Goal: Transaction & Acquisition: Book appointment/travel/reservation

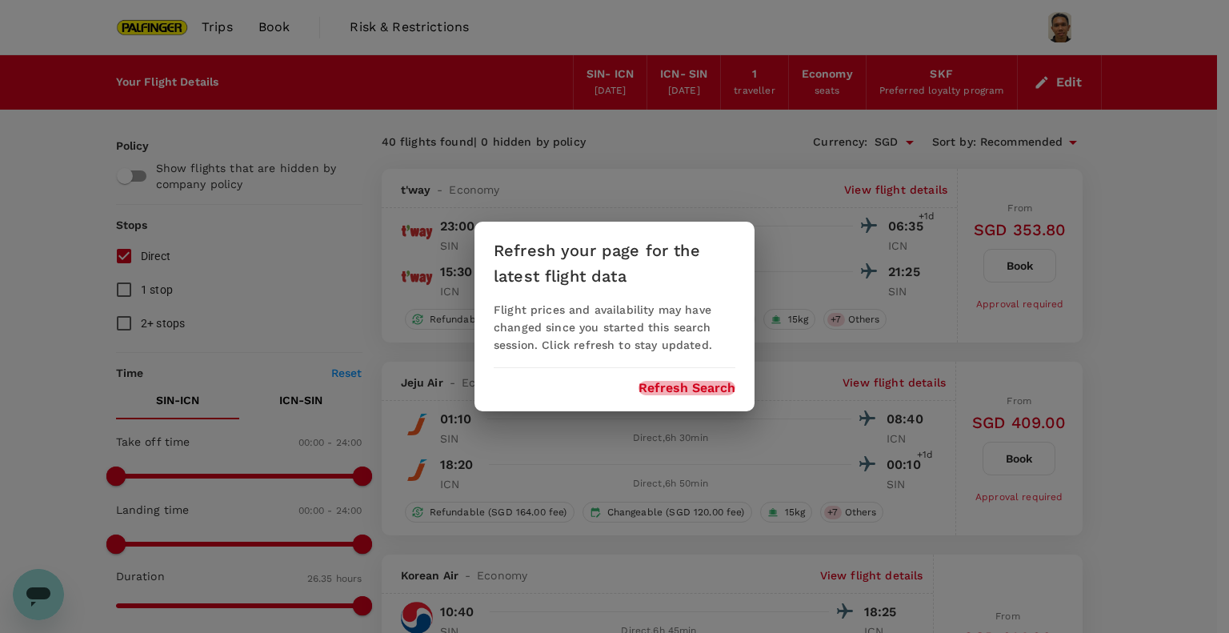
click at [695, 383] on button "Refresh Search" at bounding box center [687, 388] width 97 height 14
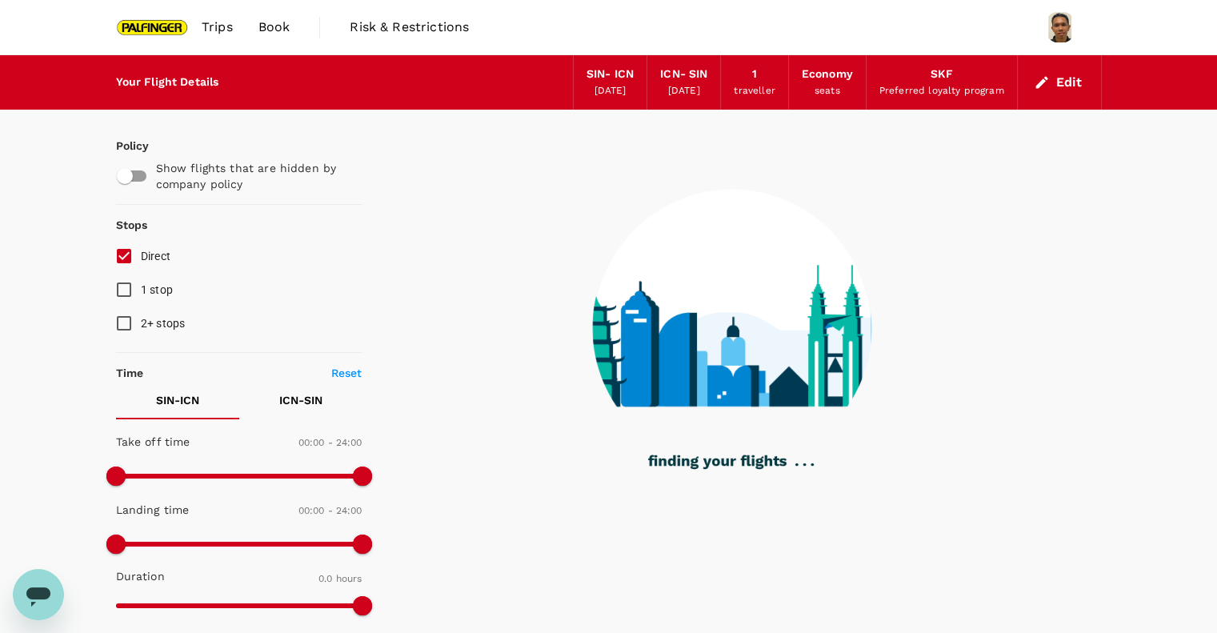
type input "1260"
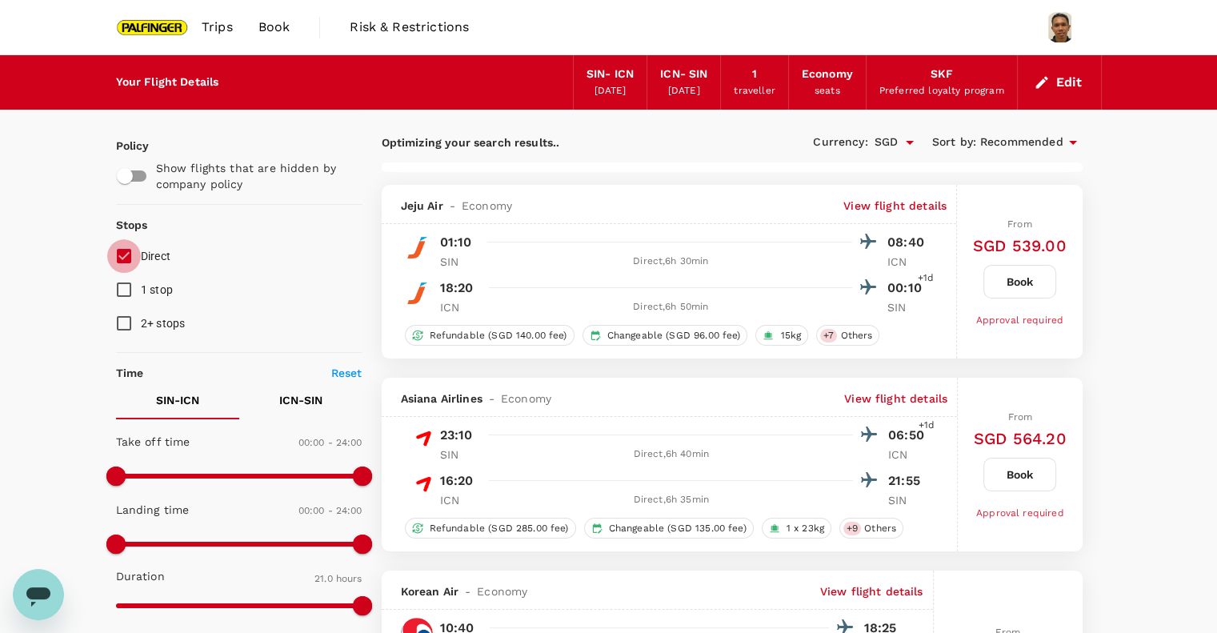
click at [130, 252] on input "Direct" at bounding box center [124, 256] width 34 height 34
checkbox input "true"
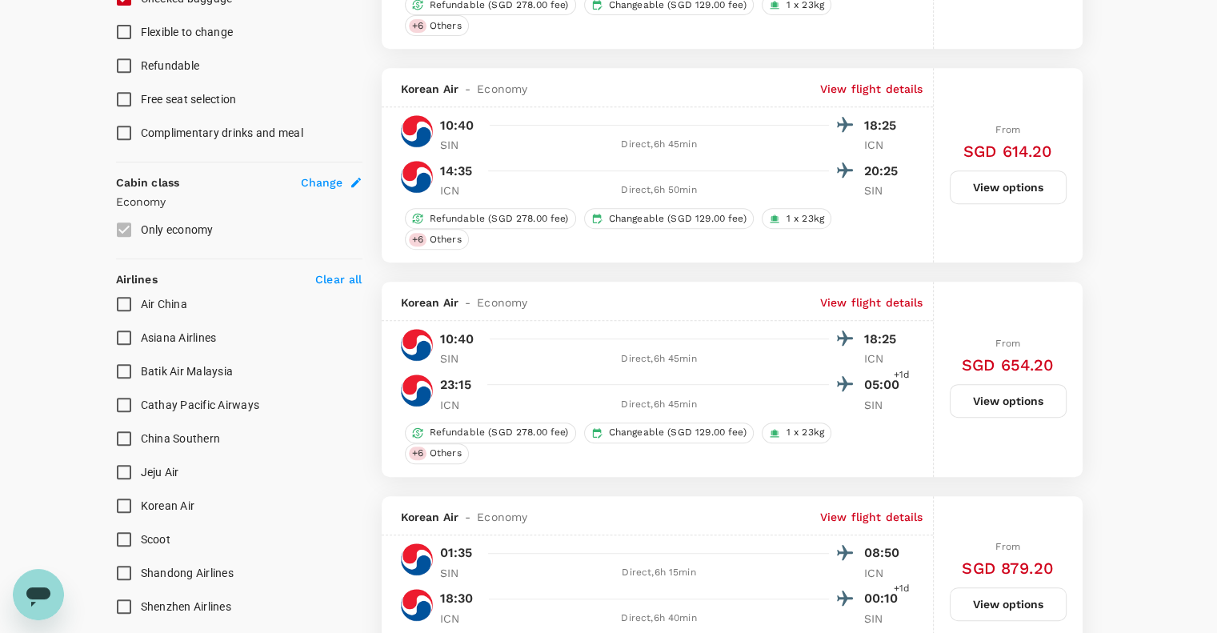
scroll to position [886, 0]
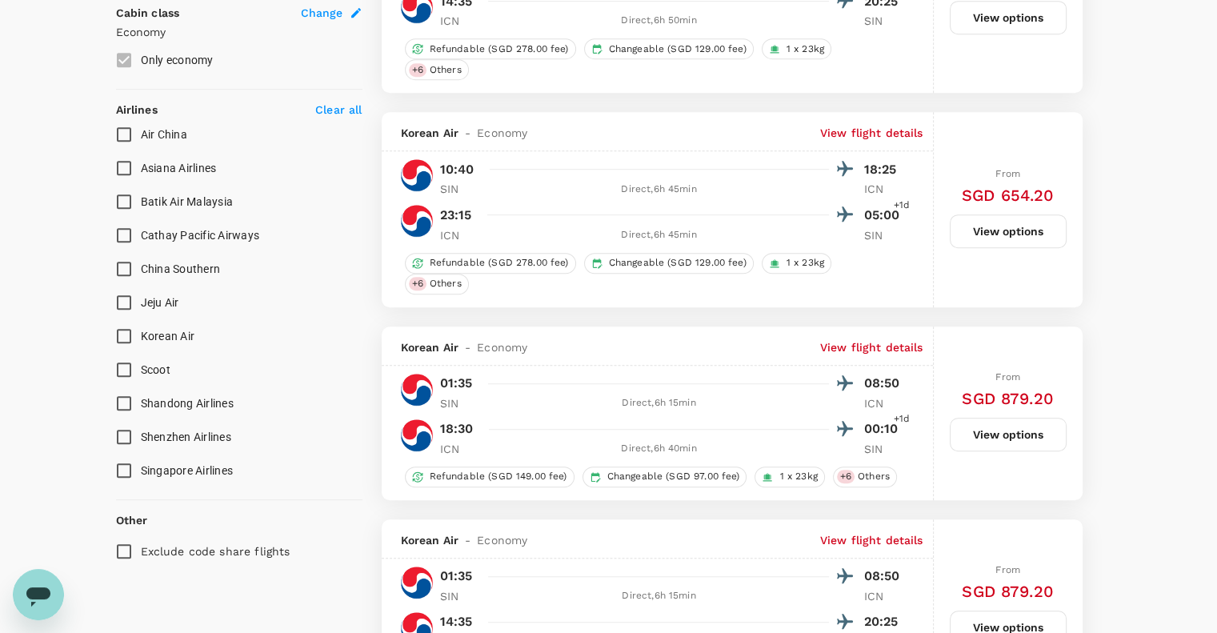
click at [122, 369] on input "Scoot" at bounding box center [124, 370] width 34 height 34
checkbox input "true"
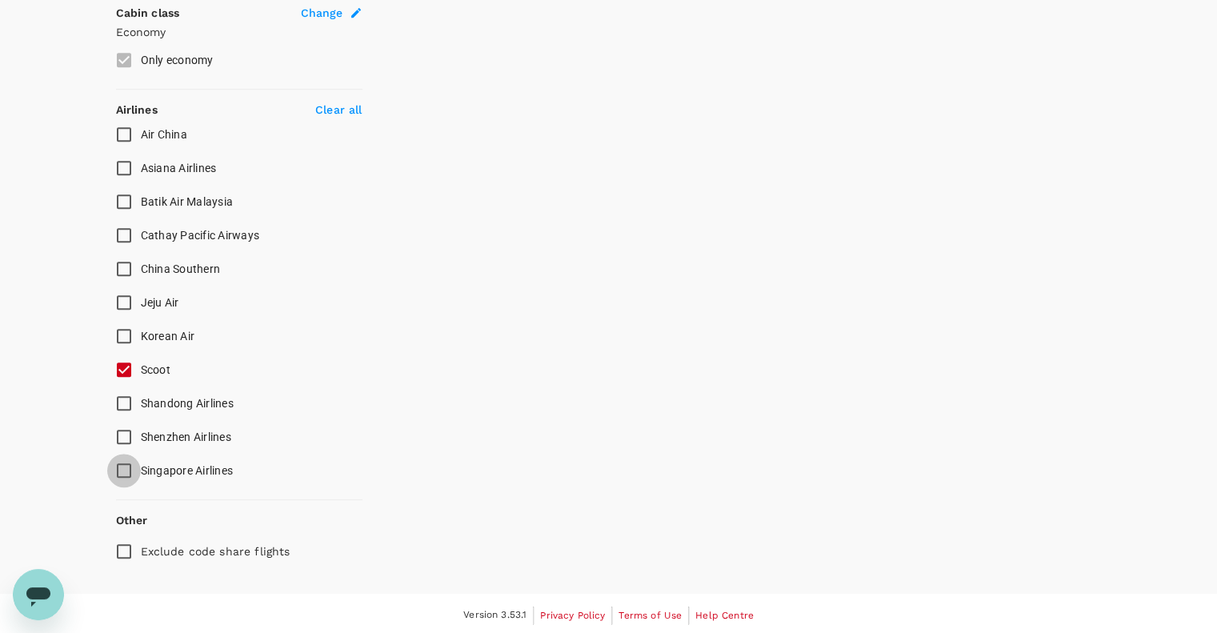
type input "1595"
checkbox input "false"
click at [122, 472] on input "Singapore Airlines" at bounding box center [124, 471] width 34 height 34
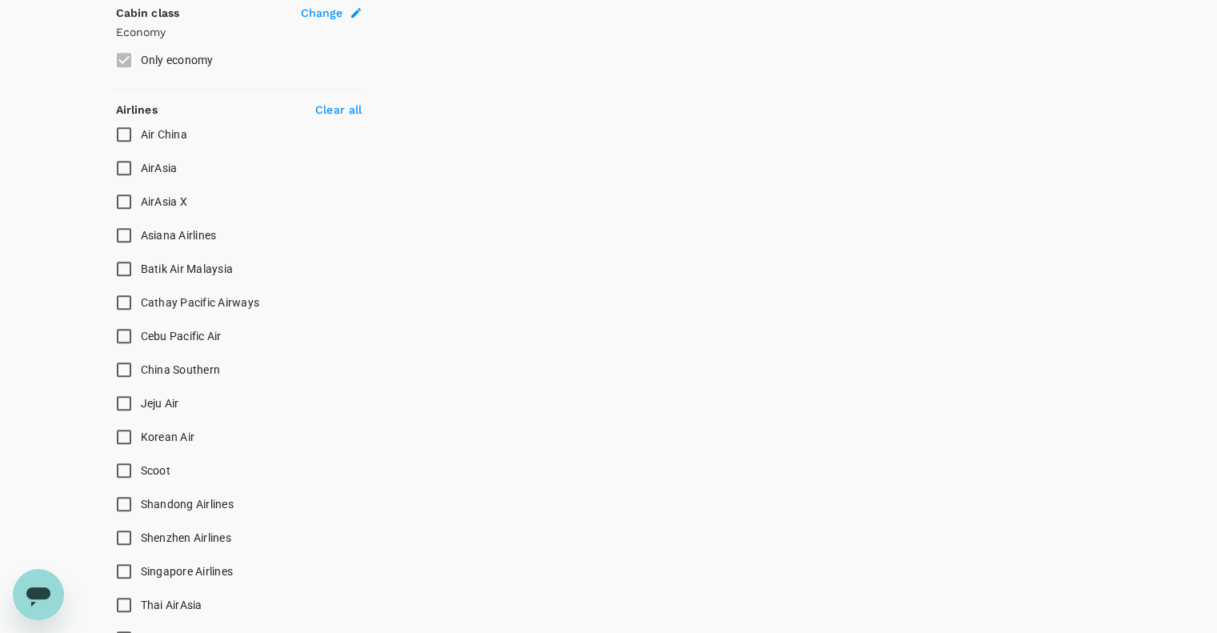
click at [125, 460] on input "Scoot" at bounding box center [124, 471] width 34 height 34
checkbox input "true"
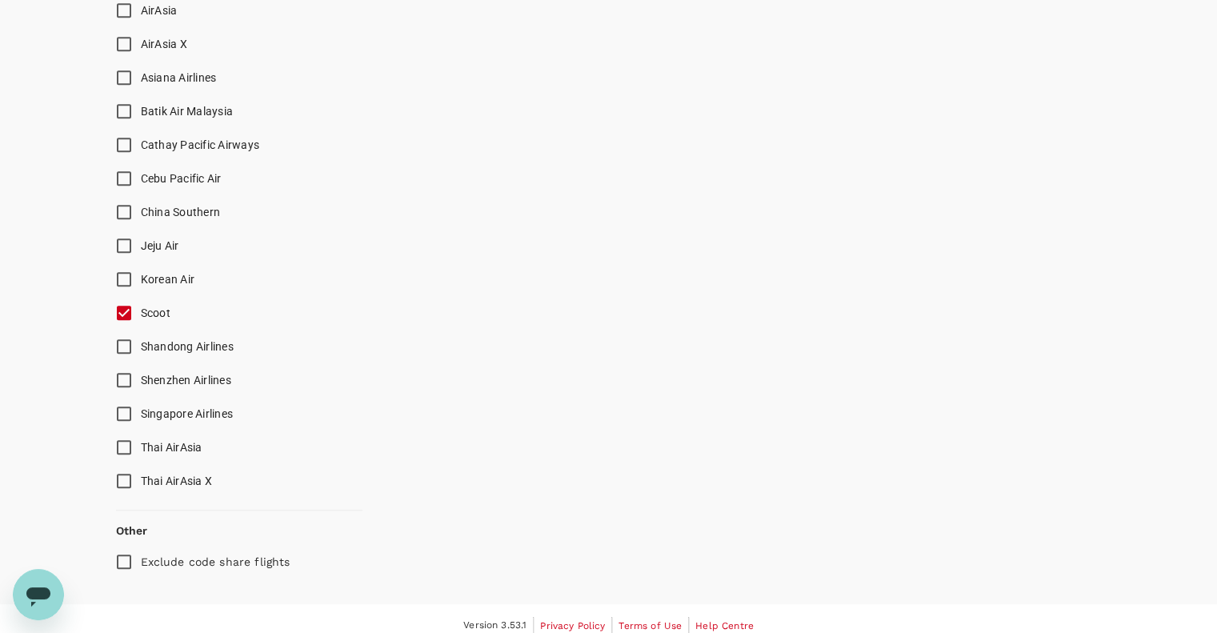
scroll to position [1046, 0]
click at [121, 408] on input "Singapore Airlines" at bounding box center [124, 412] width 34 height 34
checkbox input "true"
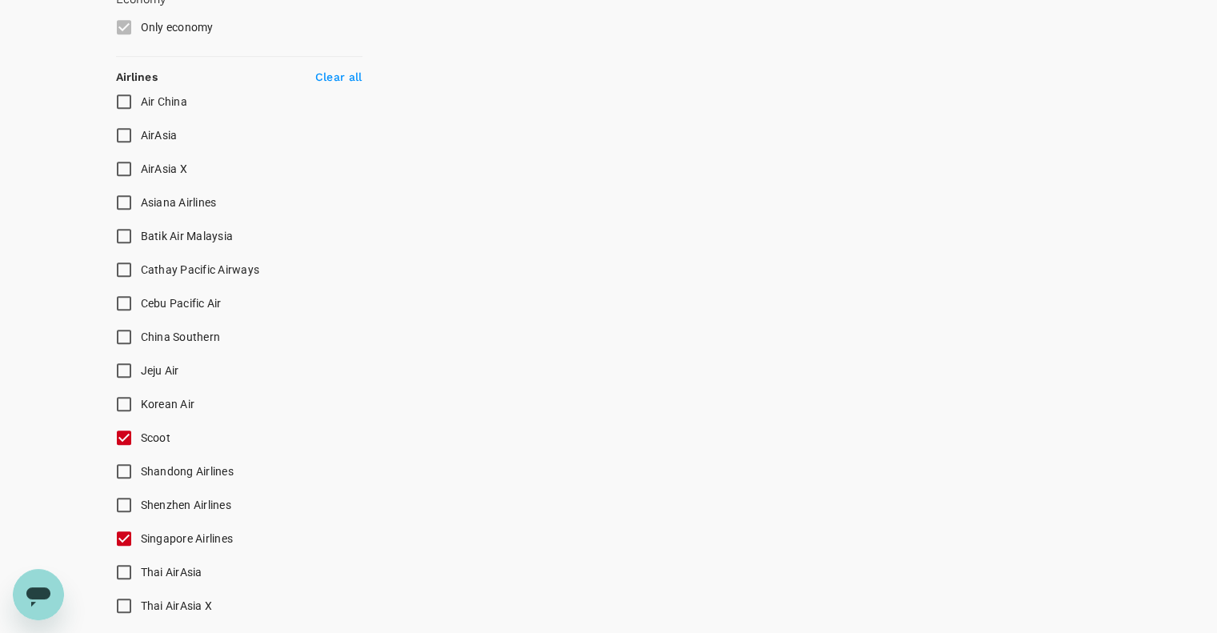
scroll to position [694, 0]
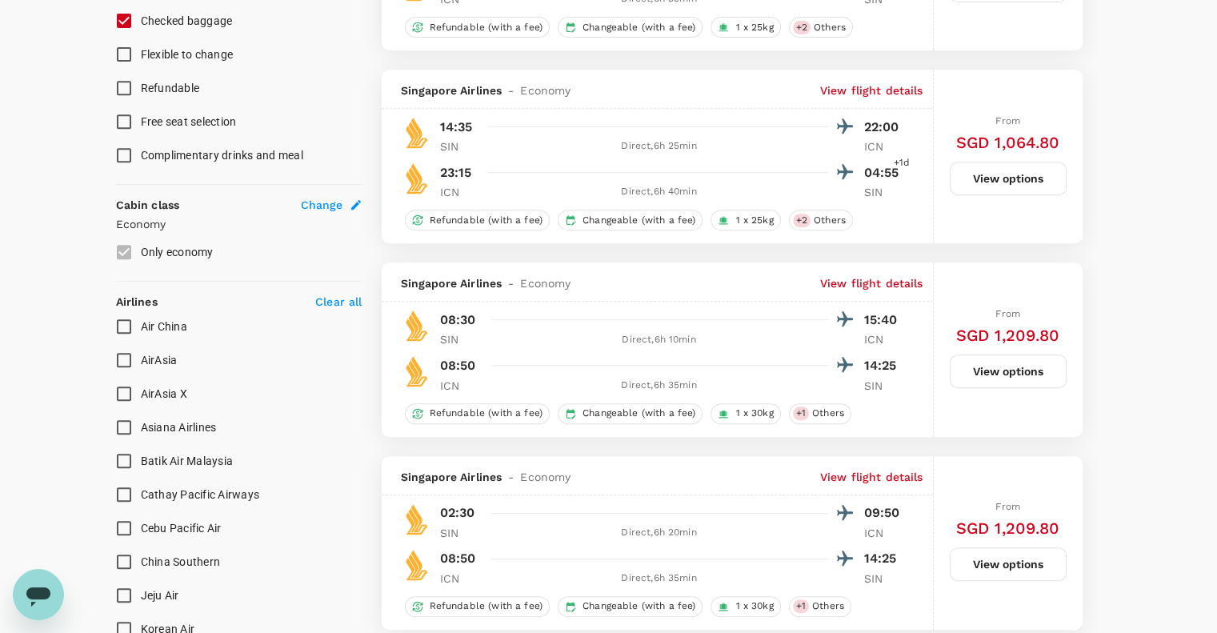
checkbox input "false"
checkbox input "true"
checkbox input "false"
checkbox input "true"
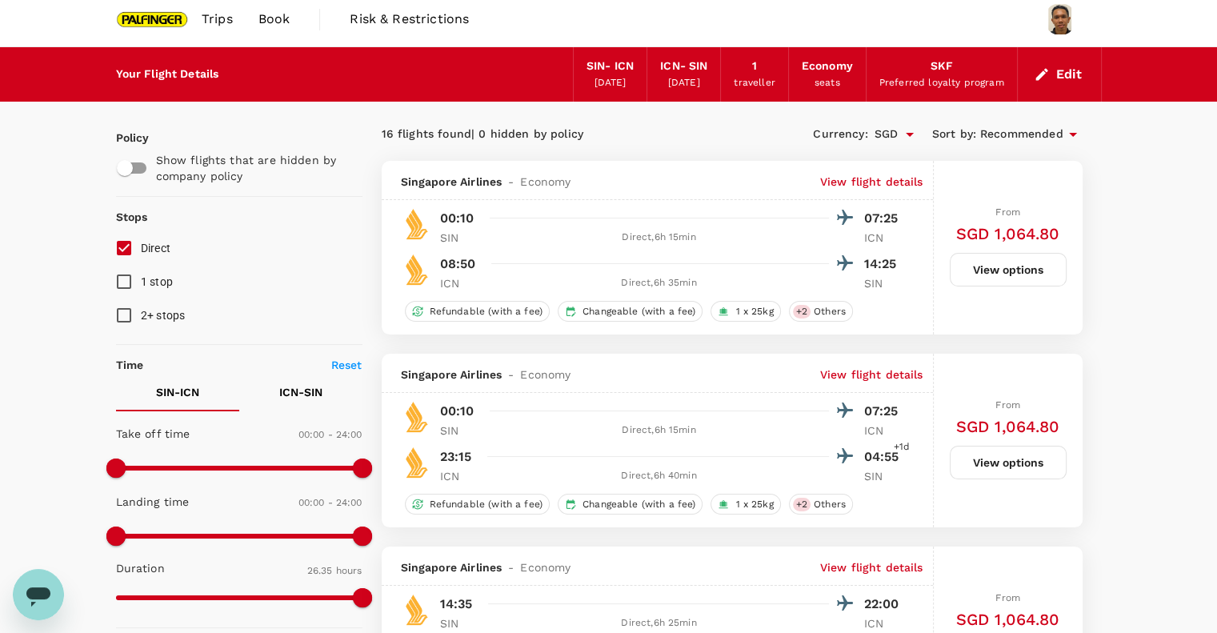
scroll to position [0, 0]
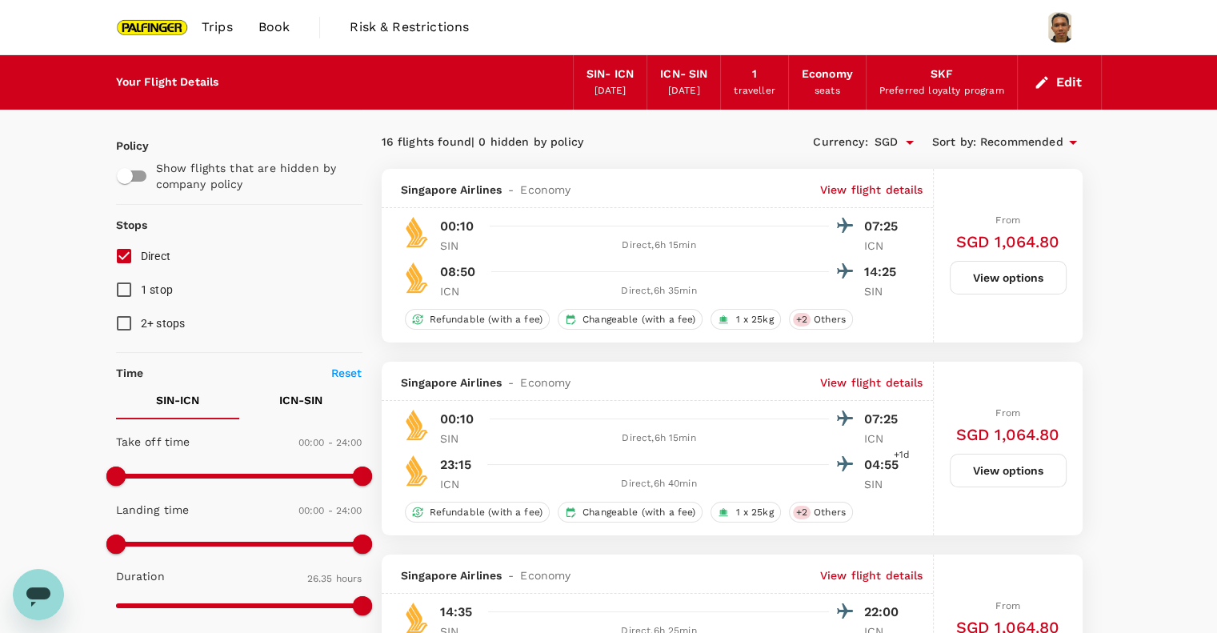
click at [304, 399] on p "ICN - SIN" at bounding box center [300, 400] width 43 height 16
click at [156, 402] on p "SIN - ICN" at bounding box center [177, 400] width 43 height 16
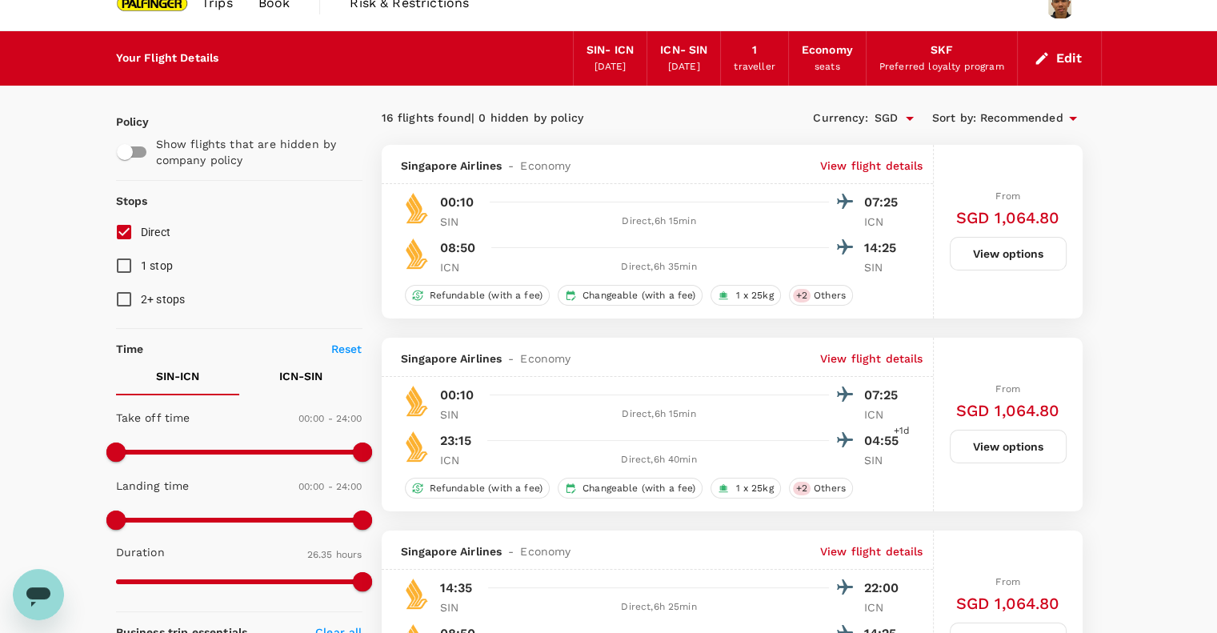
scroll to position [25, 0]
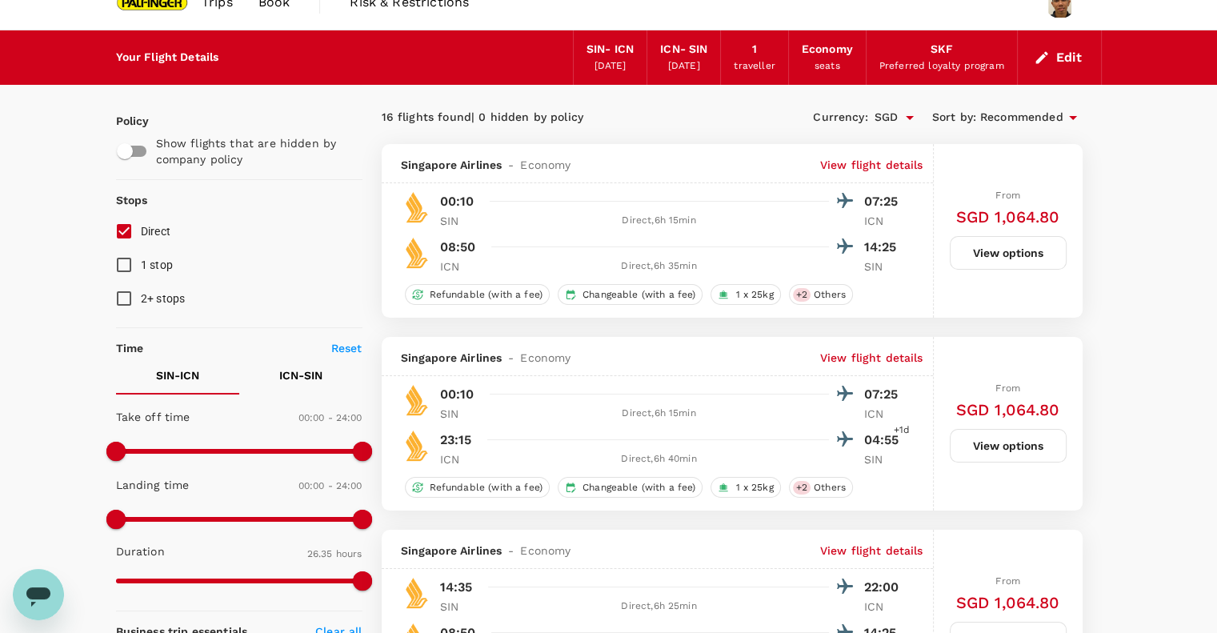
click at [1060, 60] on button "Edit" at bounding box center [1060, 58] width 58 height 26
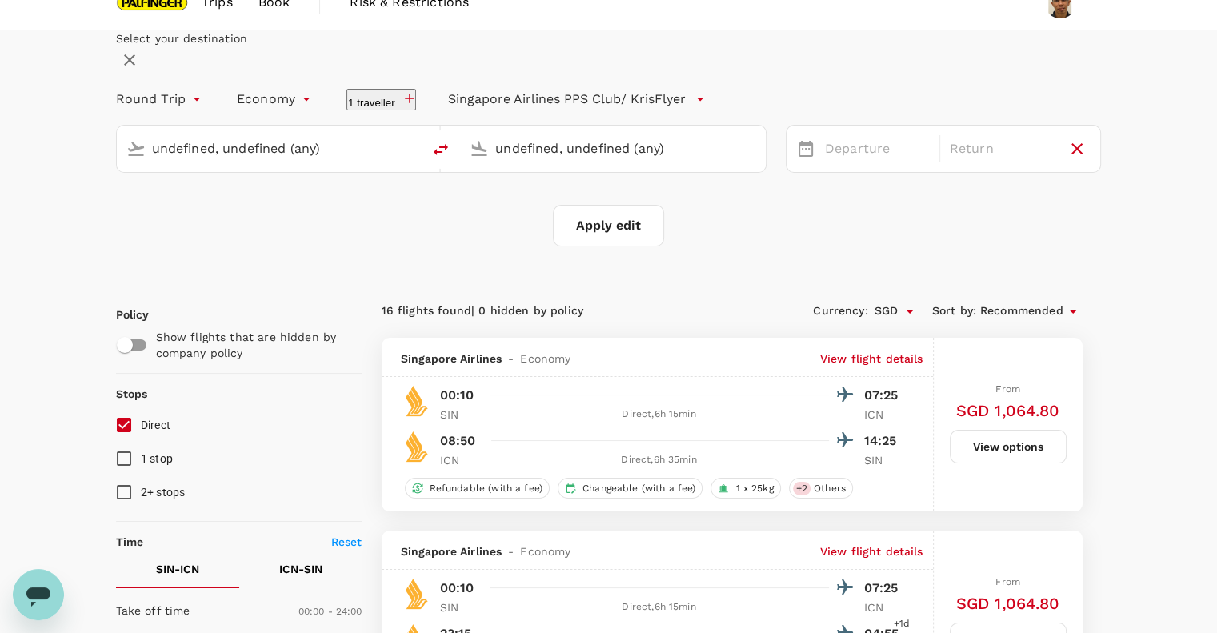
type input "Singapore Changi (SIN)"
type input "Incheon Intl (ICN)"
type input "Singapore Changi (SIN)"
type input "Incheon Intl (ICN)"
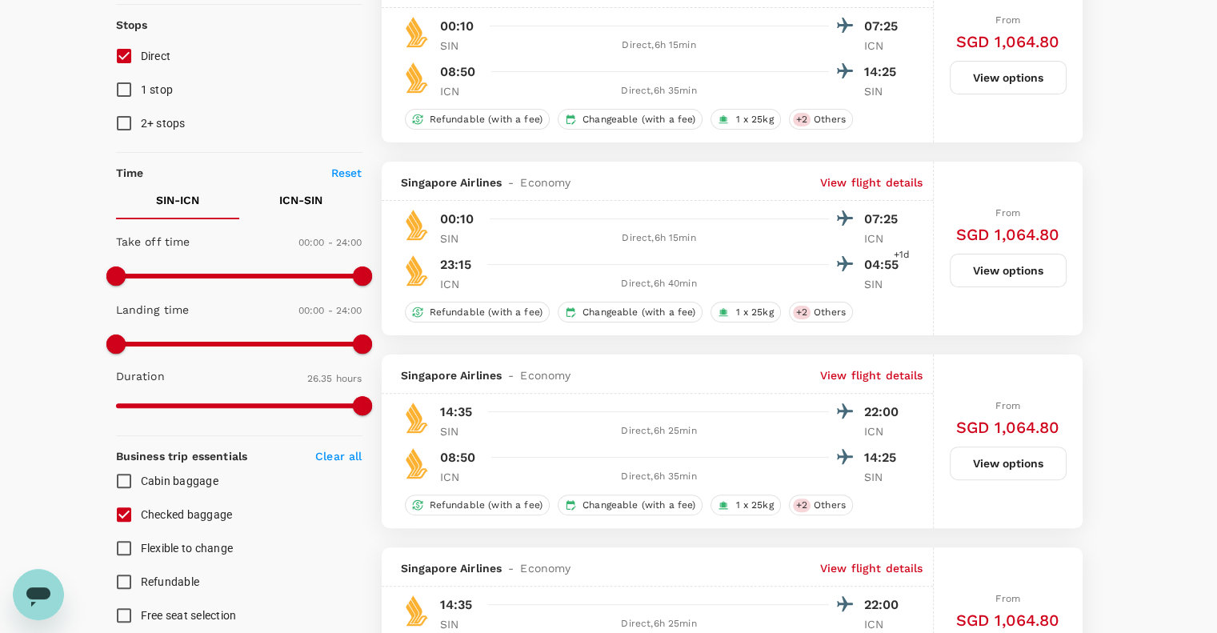
scroll to position [395, 0]
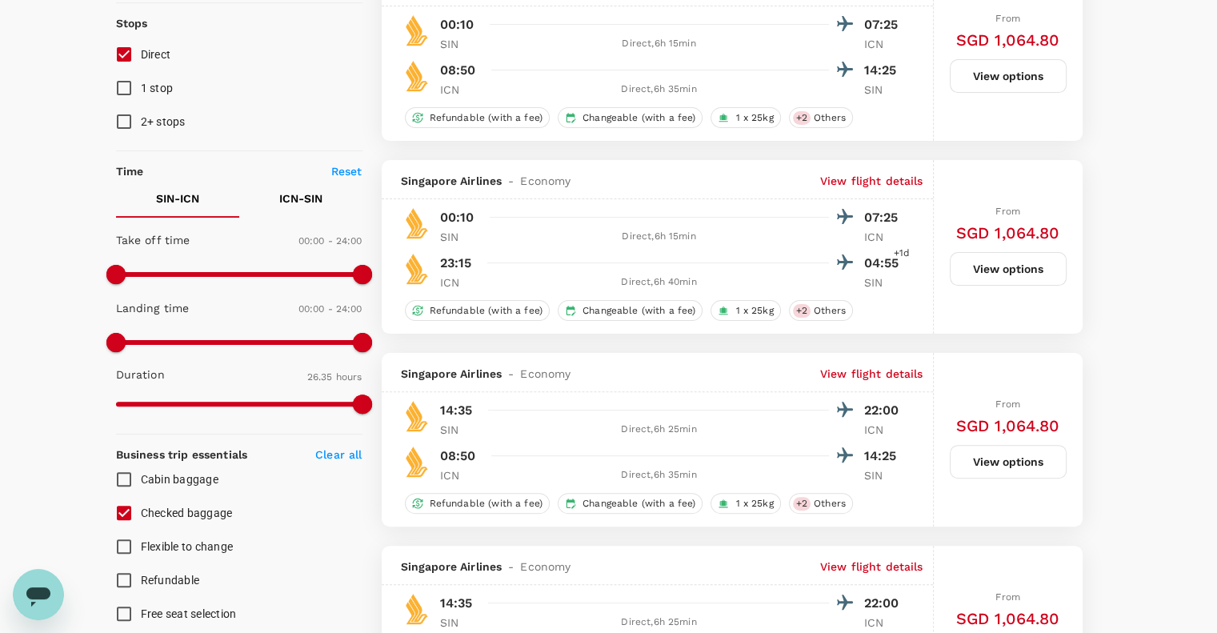
click at [880, 189] on p "View flight details" at bounding box center [871, 181] width 103 height 16
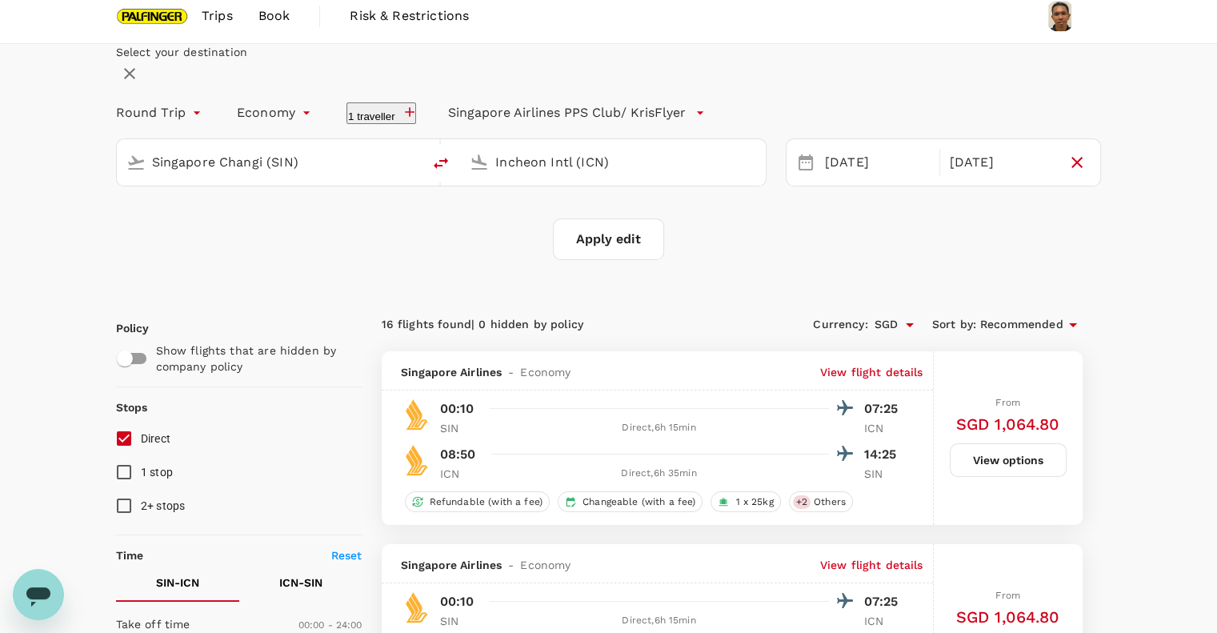
scroll to position [0, 0]
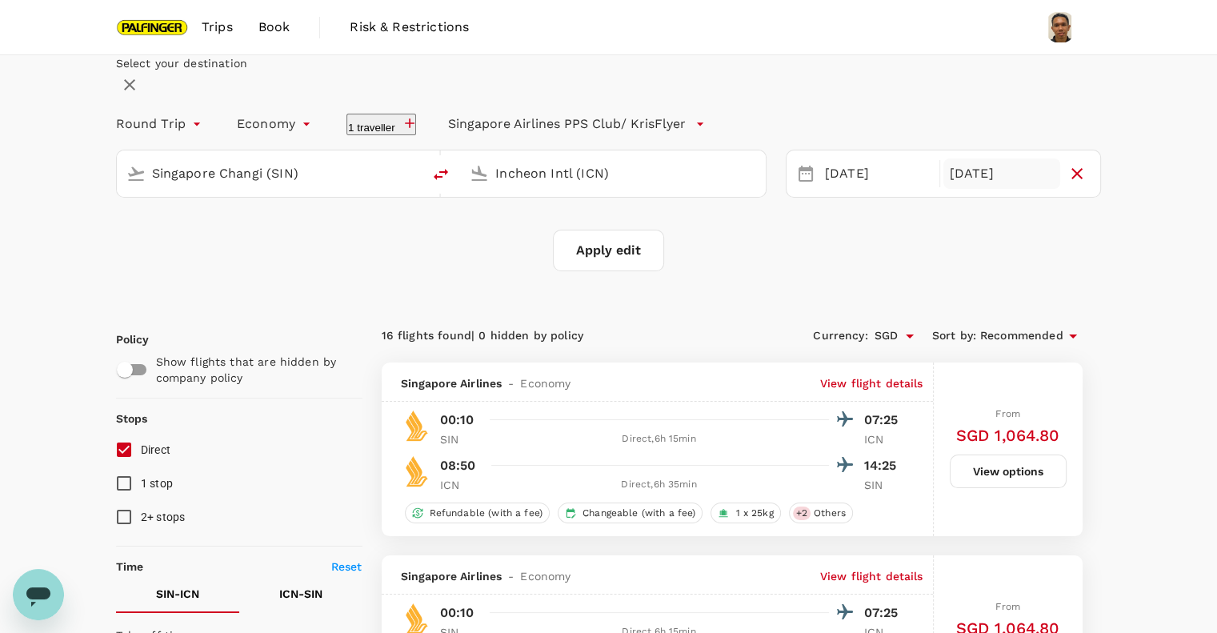
click at [952, 190] on div "[DATE]" at bounding box center [1003, 173] width 118 height 31
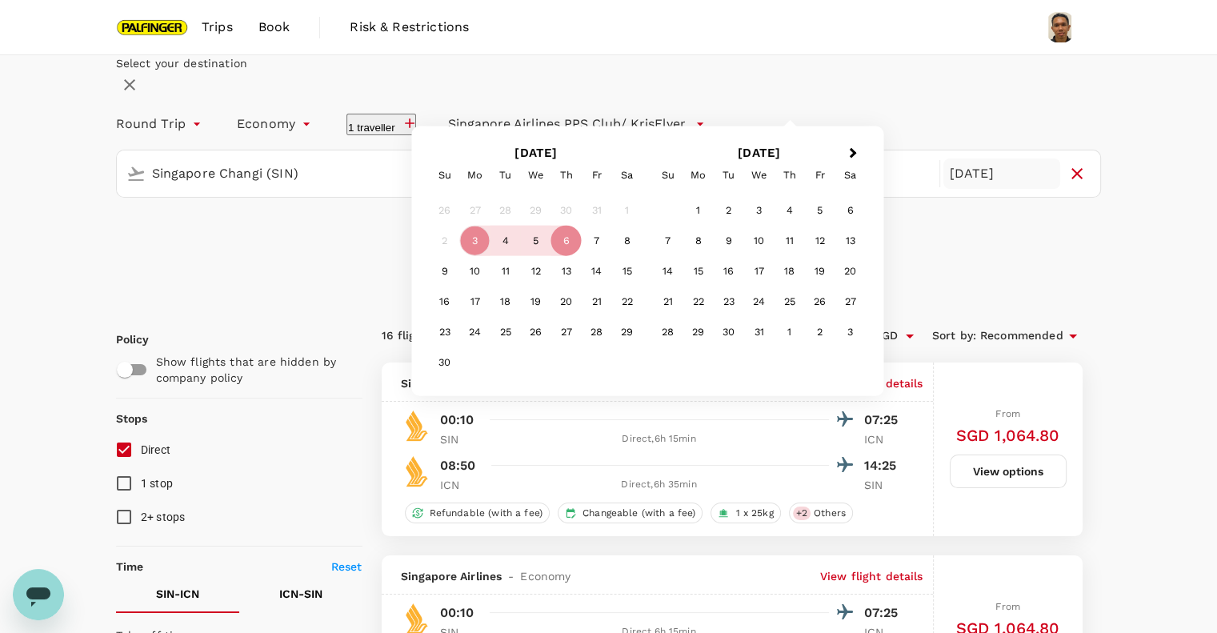
click at [491, 256] on div "3" at bounding box center [475, 241] width 30 height 30
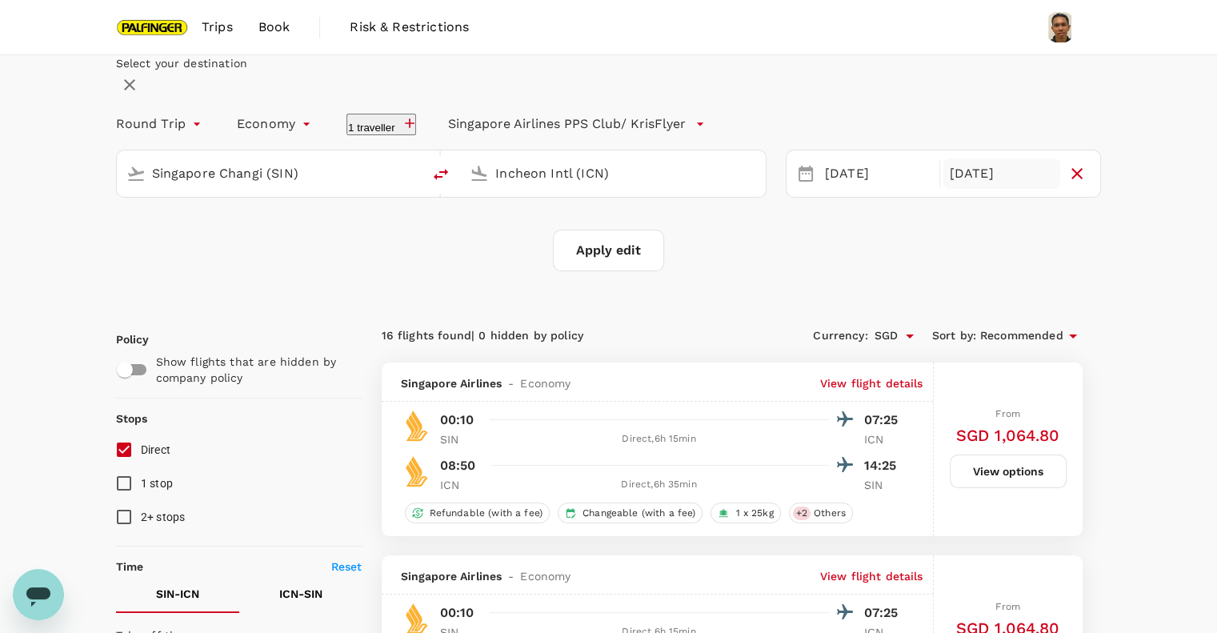
click at [951, 190] on div "[DATE]" at bounding box center [1003, 173] width 118 height 31
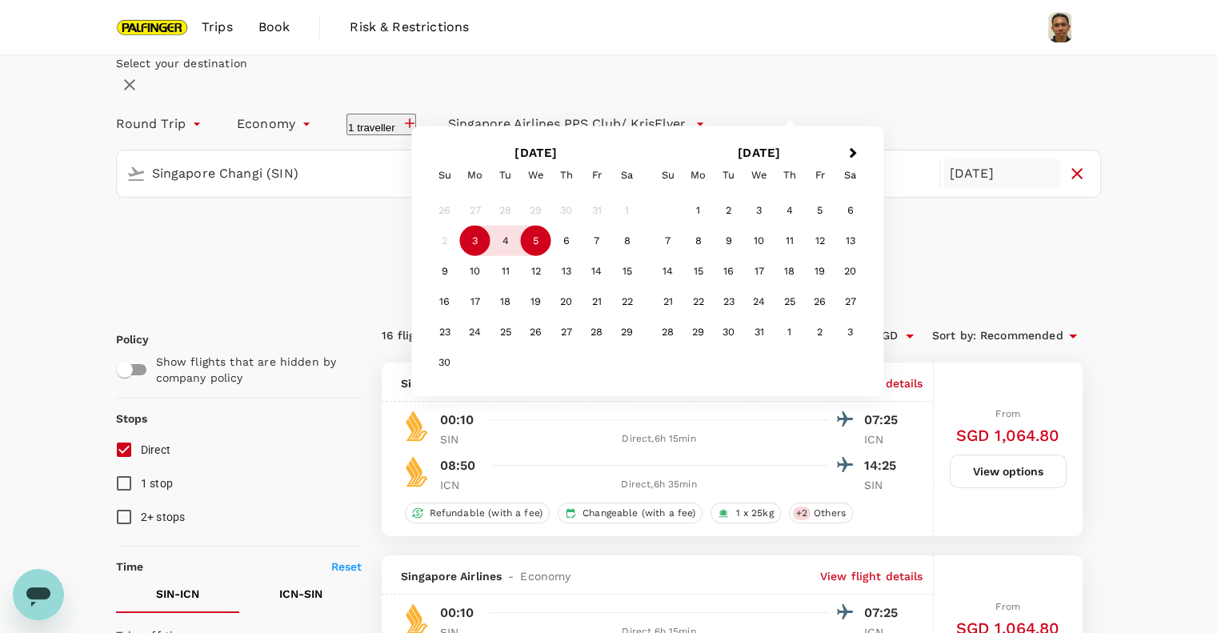
click at [551, 256] on div "5" at bounding box center [536, 241] width 30 height 30
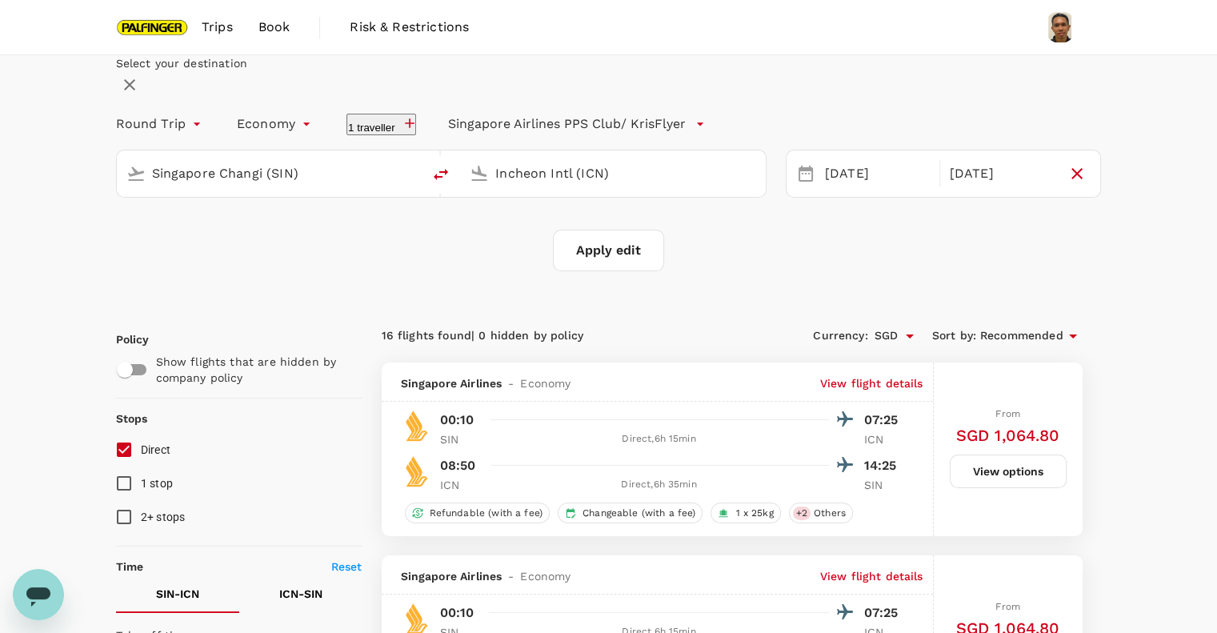
click at [639, 271] on button "Apply edit" at bounding box center [608, 251] width 111 height 42
checkbox input "false"
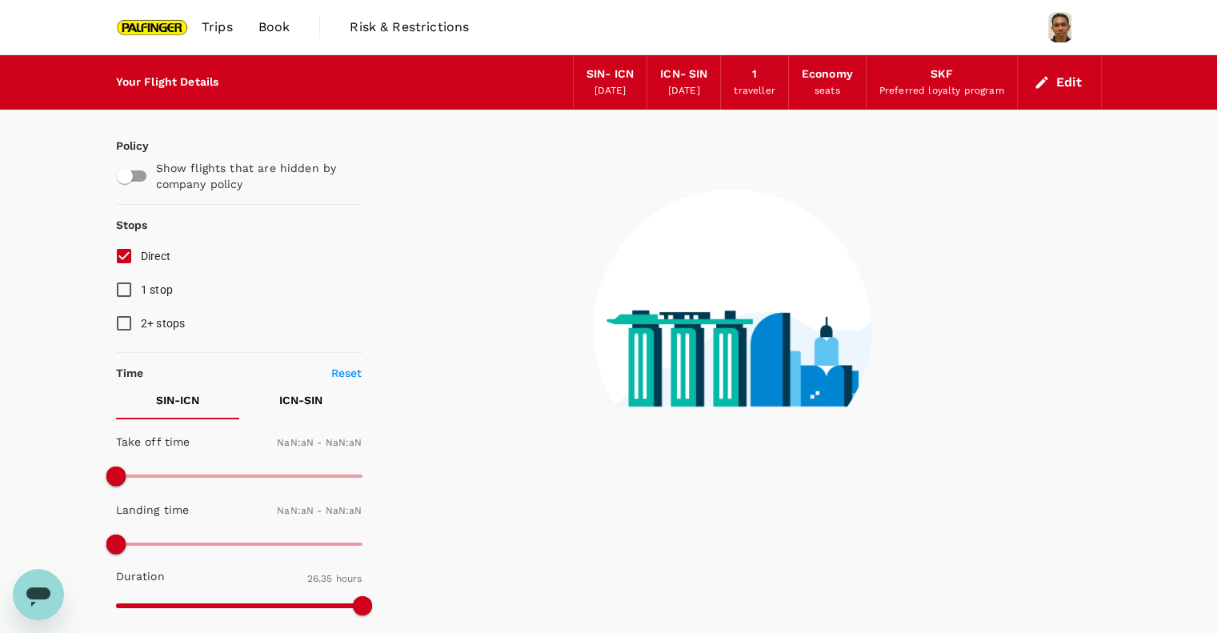
checkbox input "false"
type input "1440"
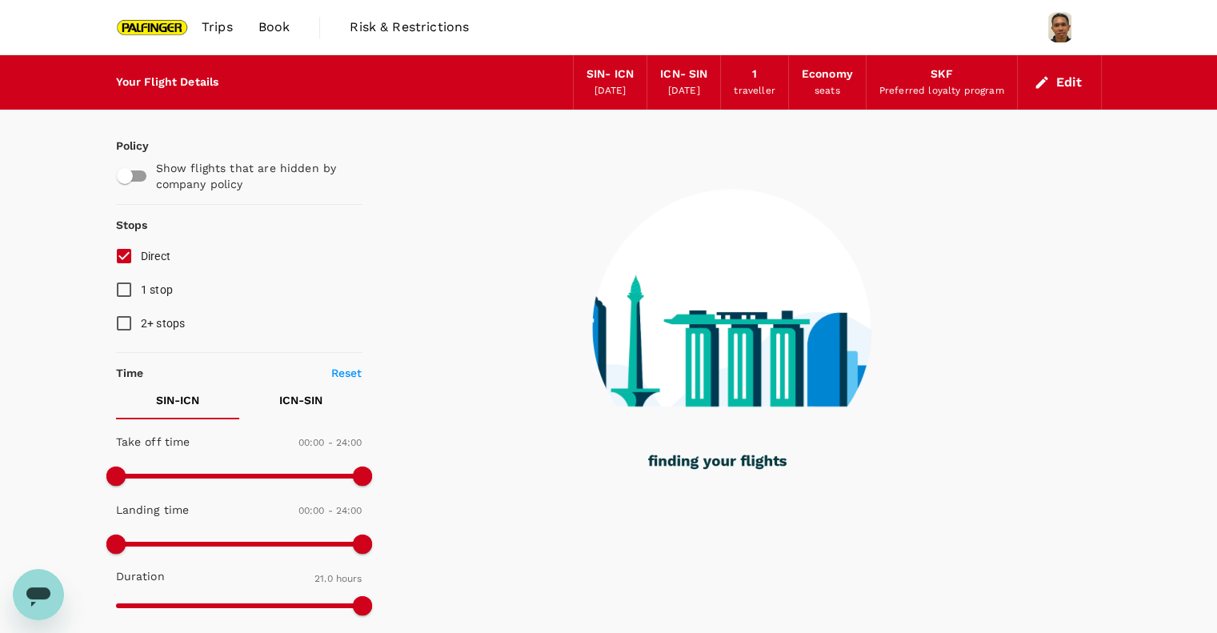
type input "1260"
checkbox input "true"
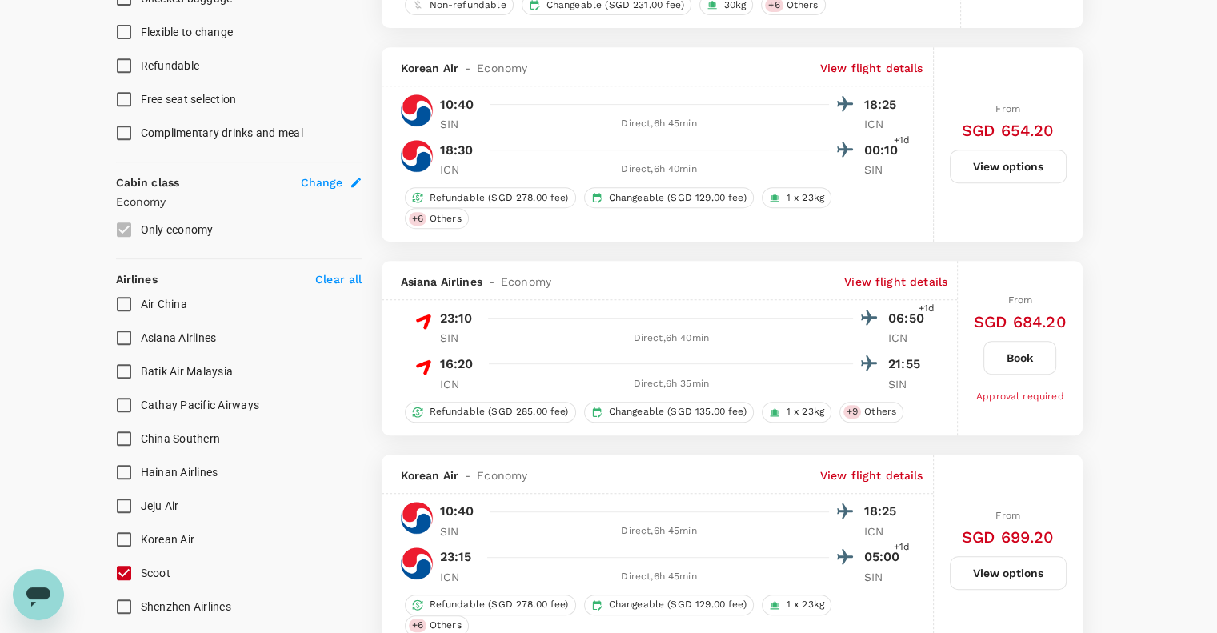
scroll to position [841, 0]
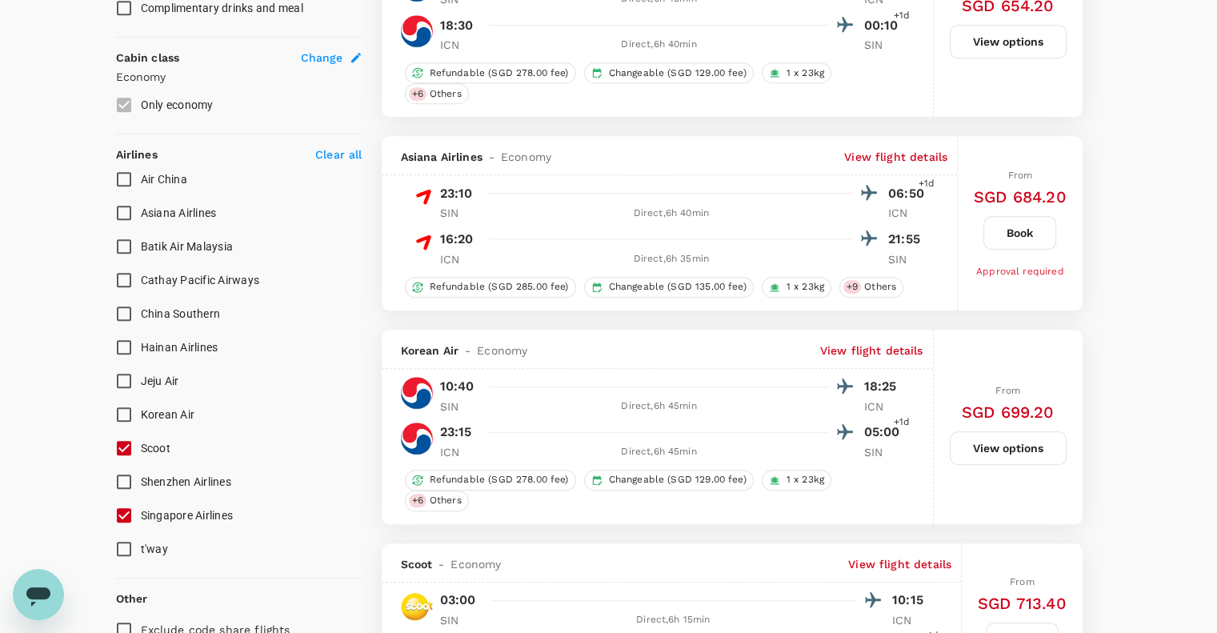
click at [125, 513] on input "Singapore Airlines" at bounding box center [124, 516] width 34 height 34
checkbox input "true"
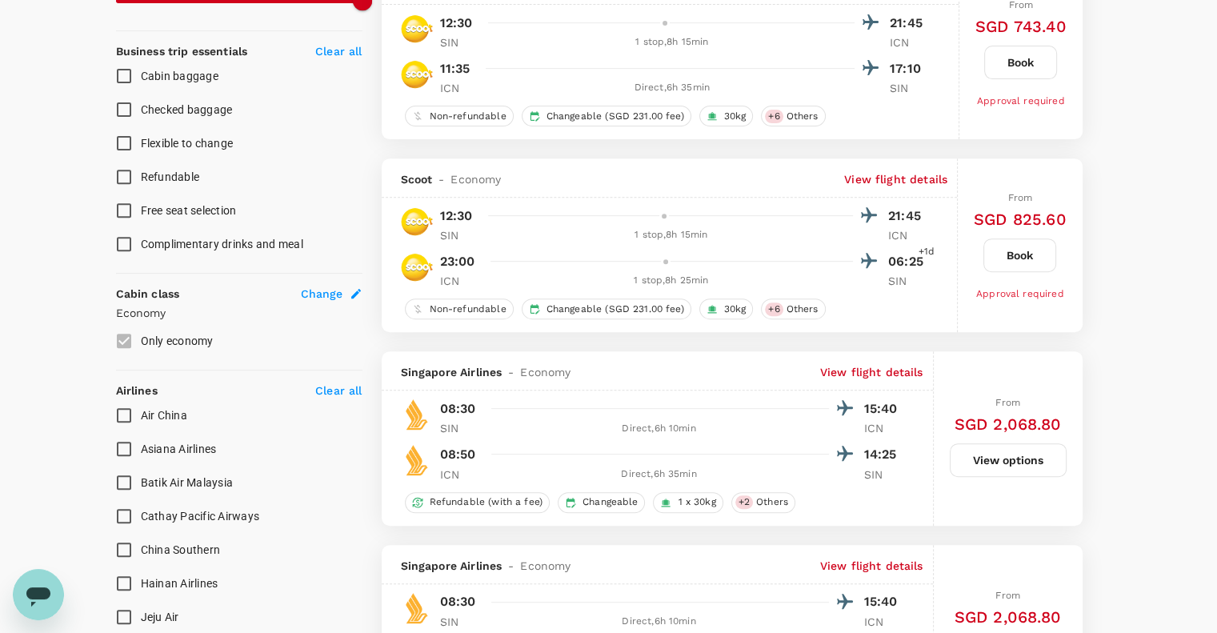
scroll to position [0, 0]
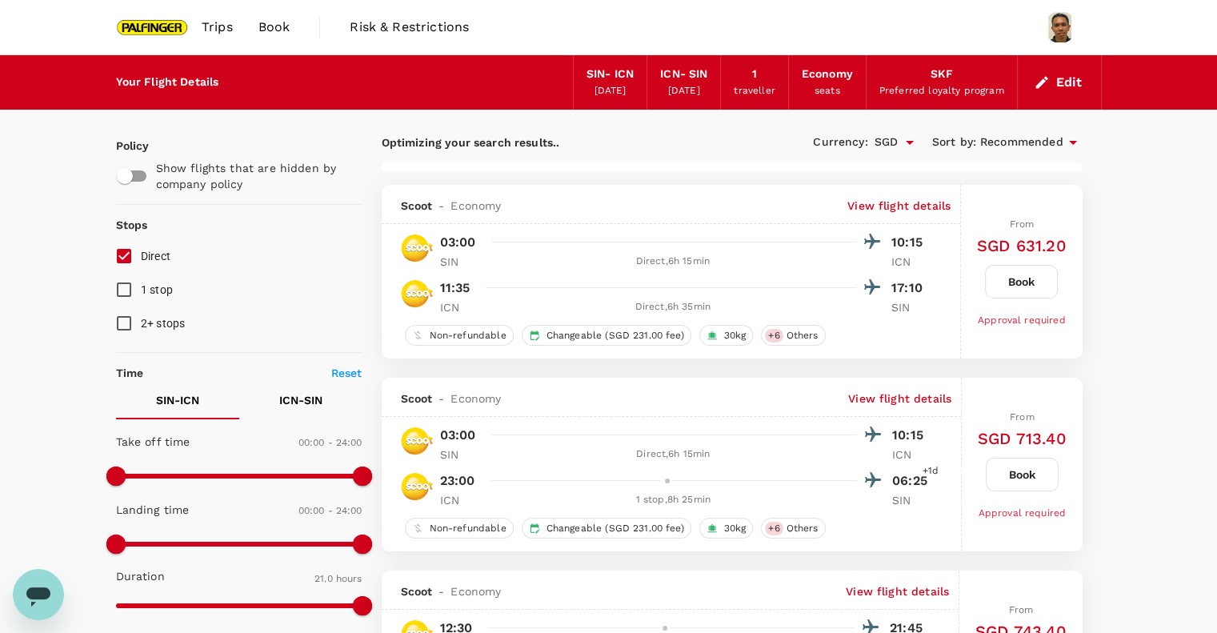
click at [130, 255] on input "Direct" at bounding box center [124, 256] width 34 height 34
checkbox input "true"
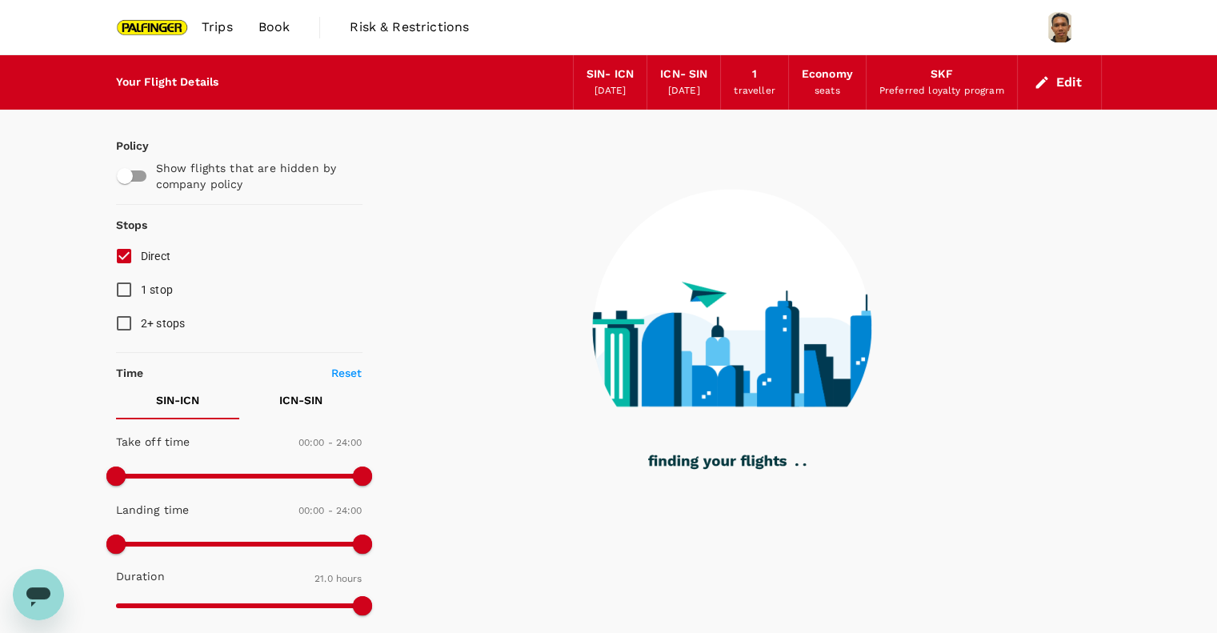
type input "1595"
checkbox input "false"
checkbox input "true"
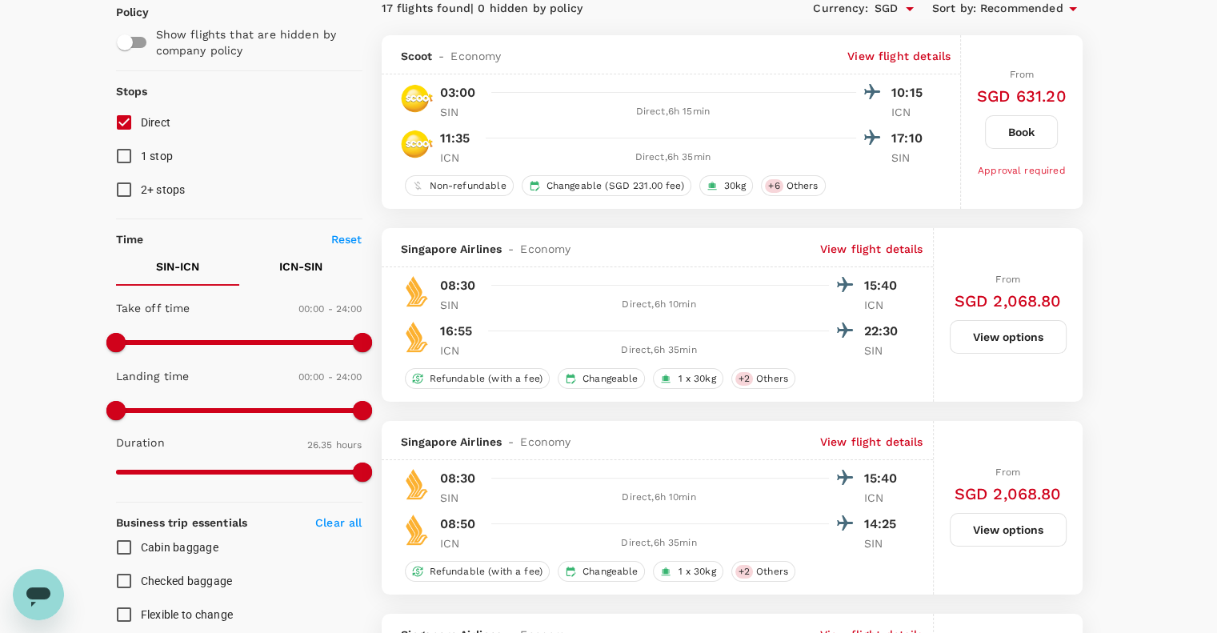
scroll to position [144, 0]
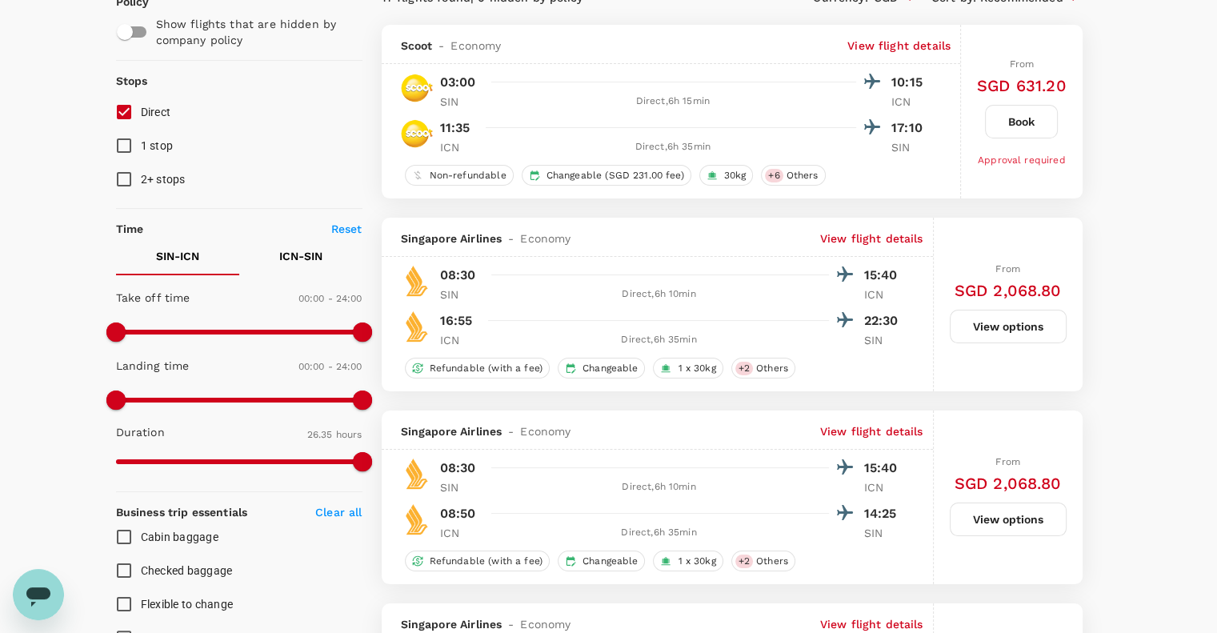
click at [290, 246] on button "ICN - SIN" at bounding box center [300, 256] width 123 height 38
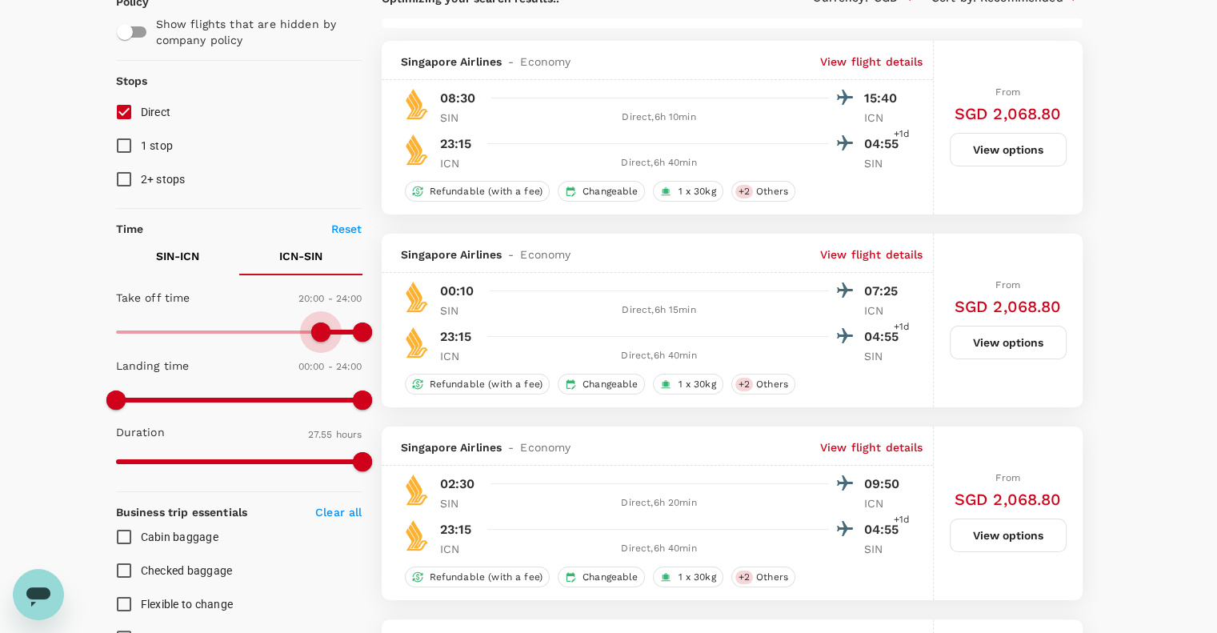
drag, startPoint x: 118, startPoint y: 332, endPoint x: 322, endPoint y: 342, distance: 204.3
click at [322, 342] on span at bounding box center [320, 332] width 19 height 19
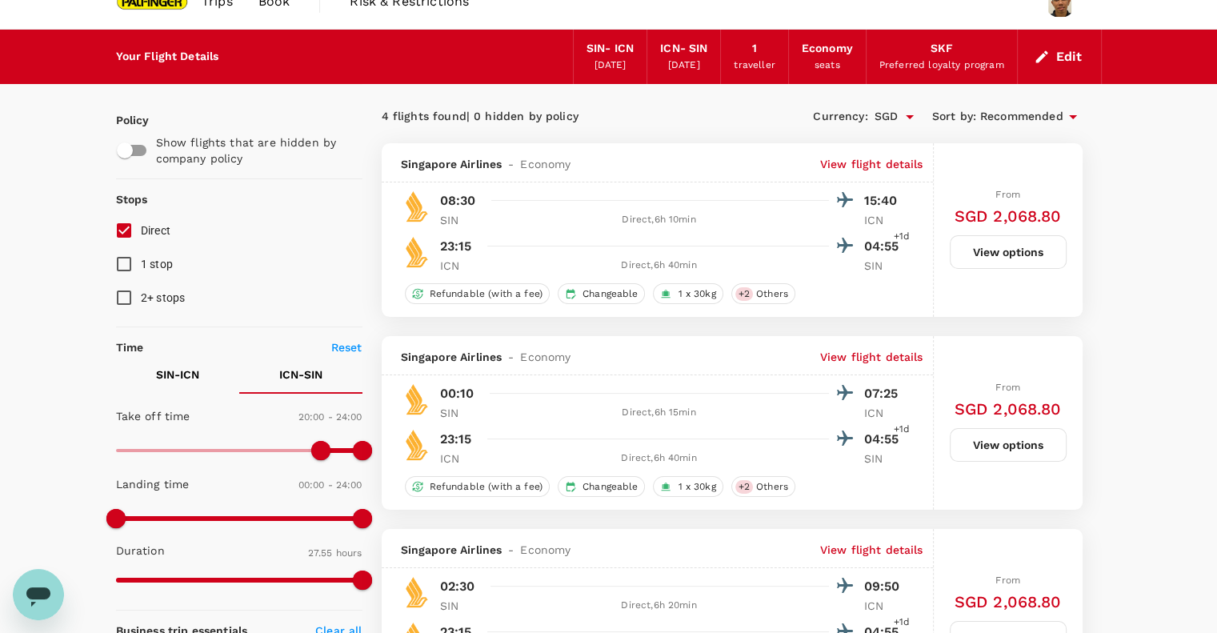
scroll to position [0, 0]
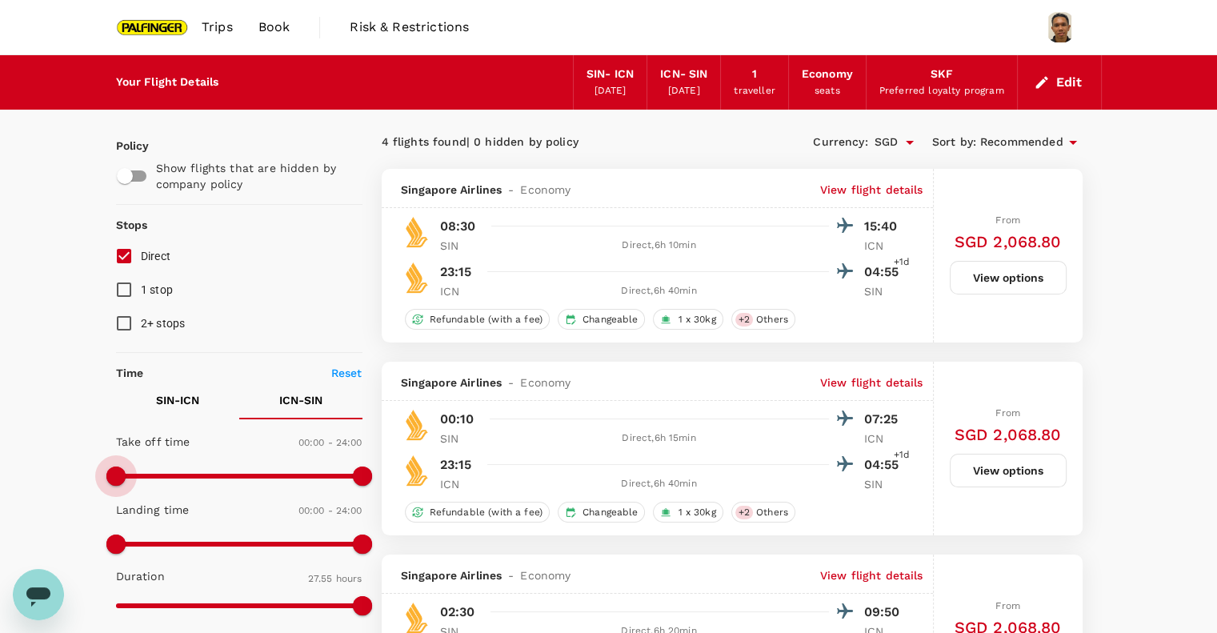
type input "0"
click at [118, 471] on span at bounding box center [239, 476] width 246 height 24
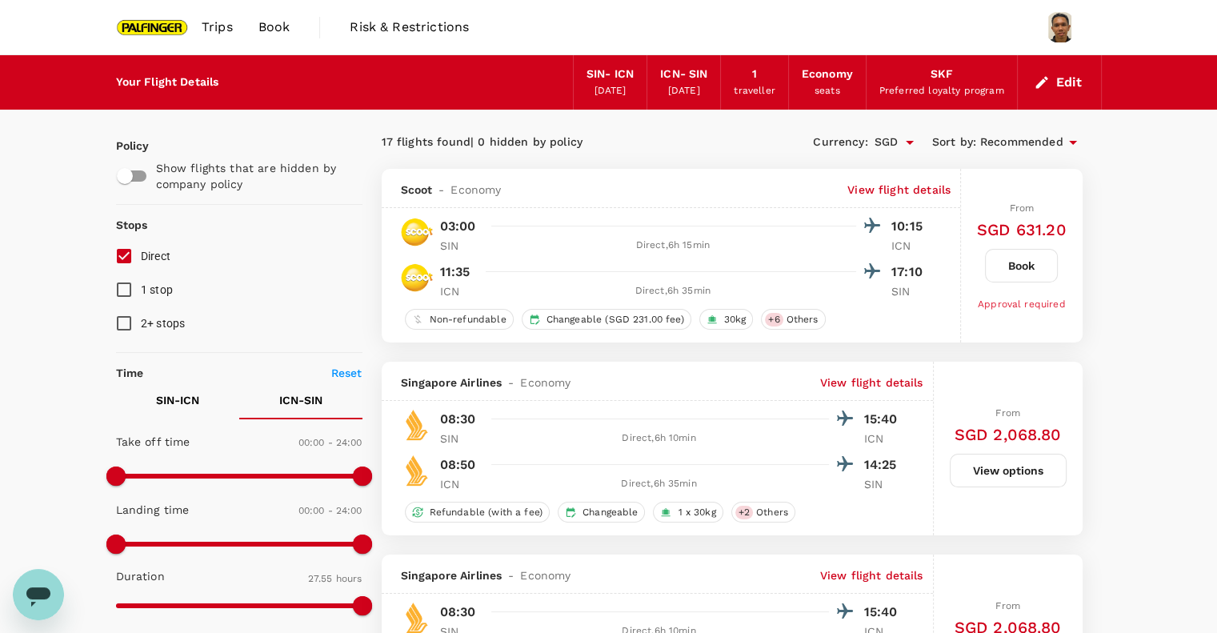
click at [160, 28] on img at bounding box center [153, 27] width 74 height 35
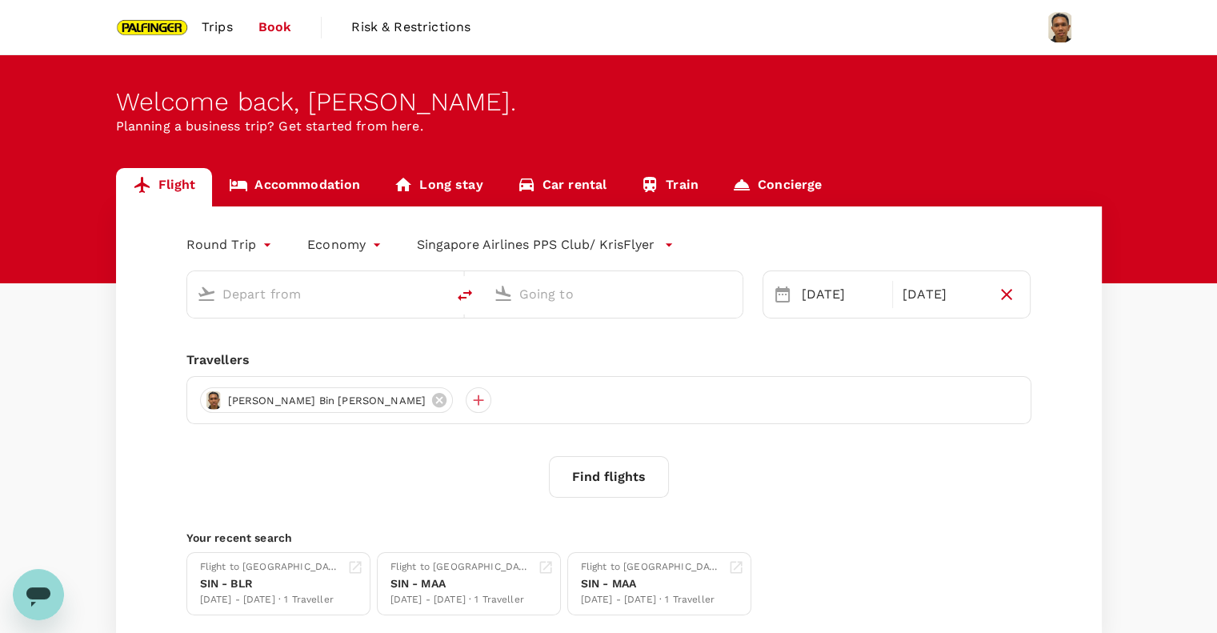
type input "Singapore Changi (SIN)"
type input "Incheon Intl (ICN)"
type input "Singapore Changi (SIN)"
type input "Incheon Intl (ICN)"
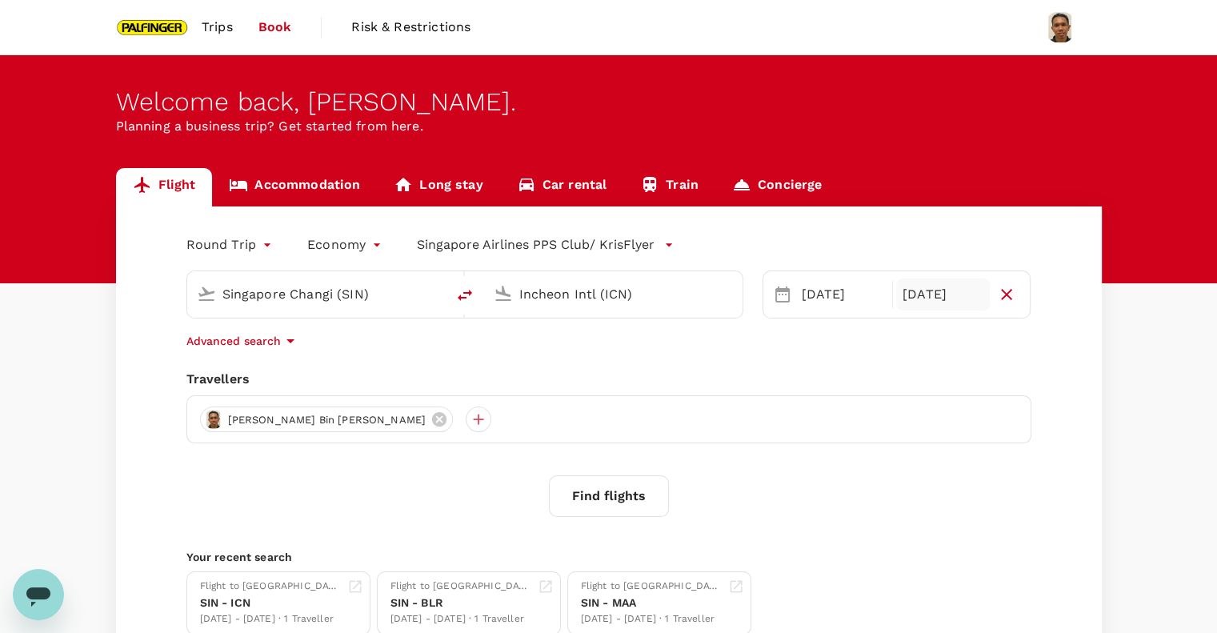
click at [929, 291] on div "[DATE]" at bounding box center [943, 295] width 94 height 32
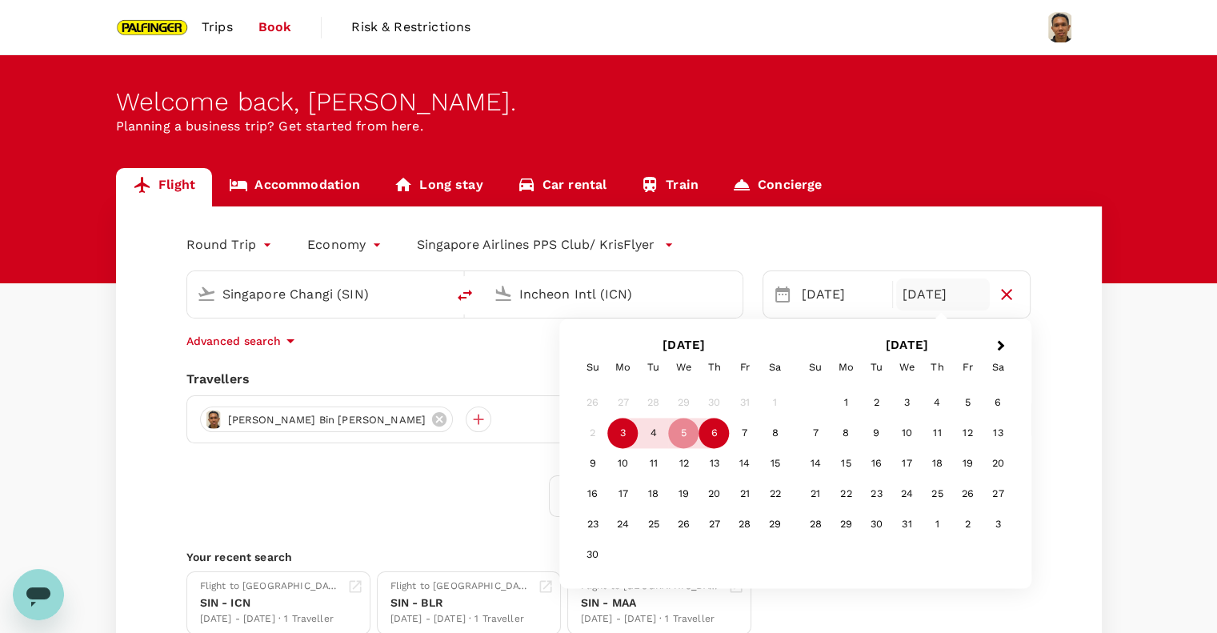
click at [708, 438] on div "6" at bounding box center [714, 434] width 30 height 30
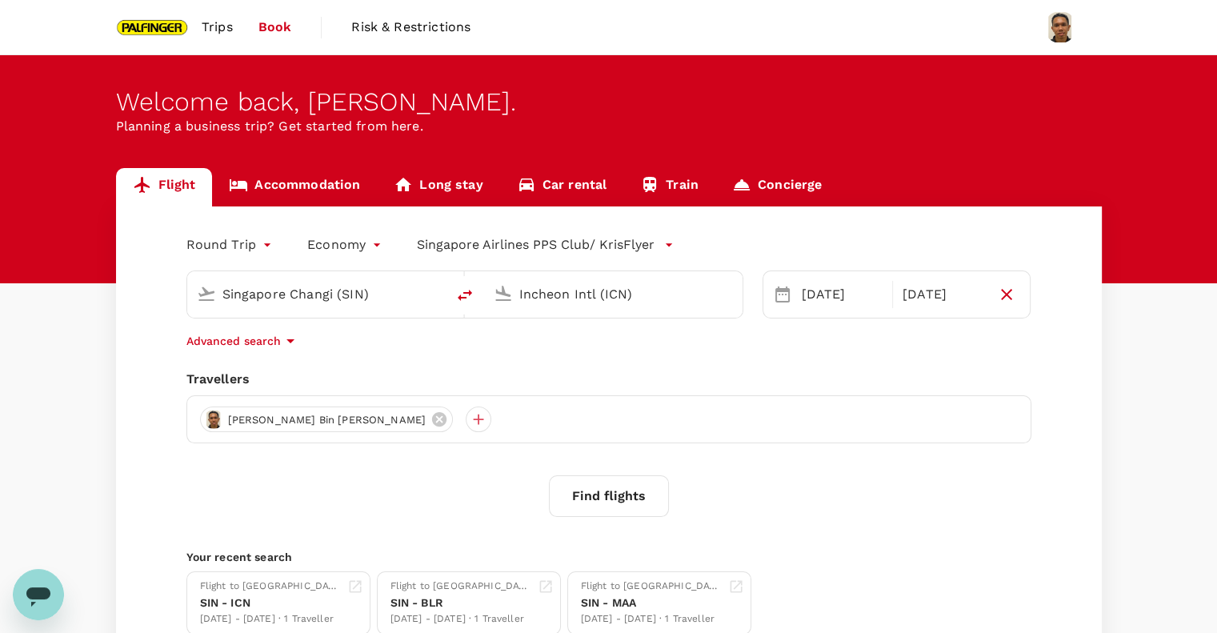
click at [635, 506] on button "Find flights" at bounding box center [609, 496] width 120 height 42
click at [602, 495] on button "Find flights" at bounding box center [609, 496] width 120 height 42
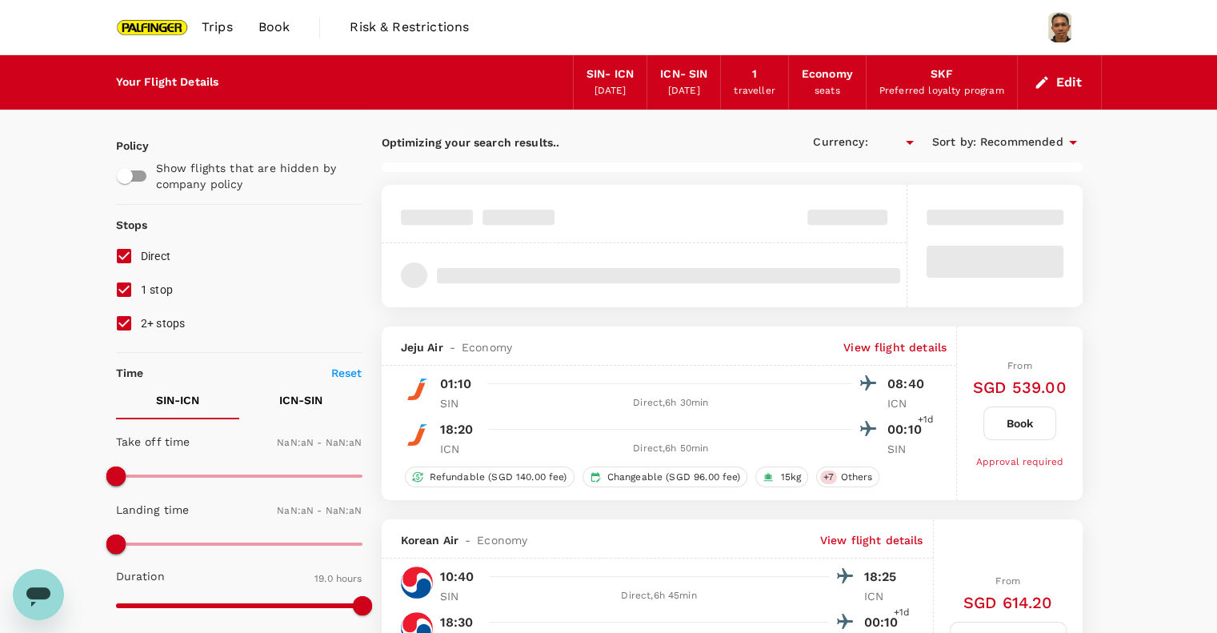
type input "SGD"
type input "1440"
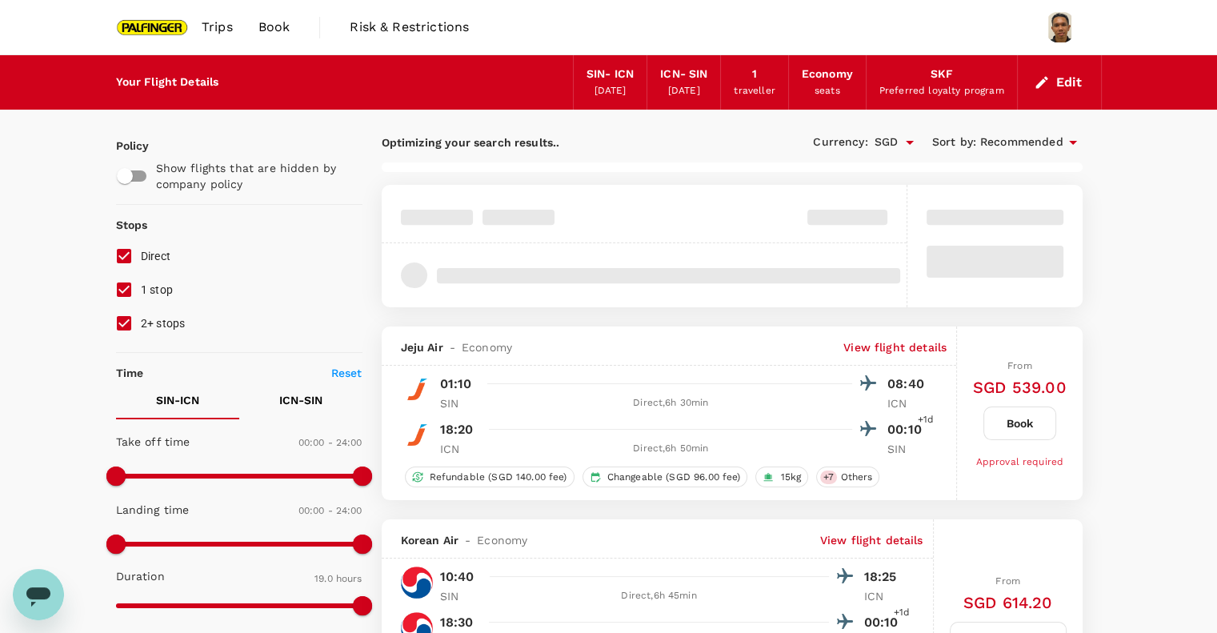
click at [122, 291] on input "1 stop" at bounding box center [124, 290] width 34 height 34
checkbox input "false"
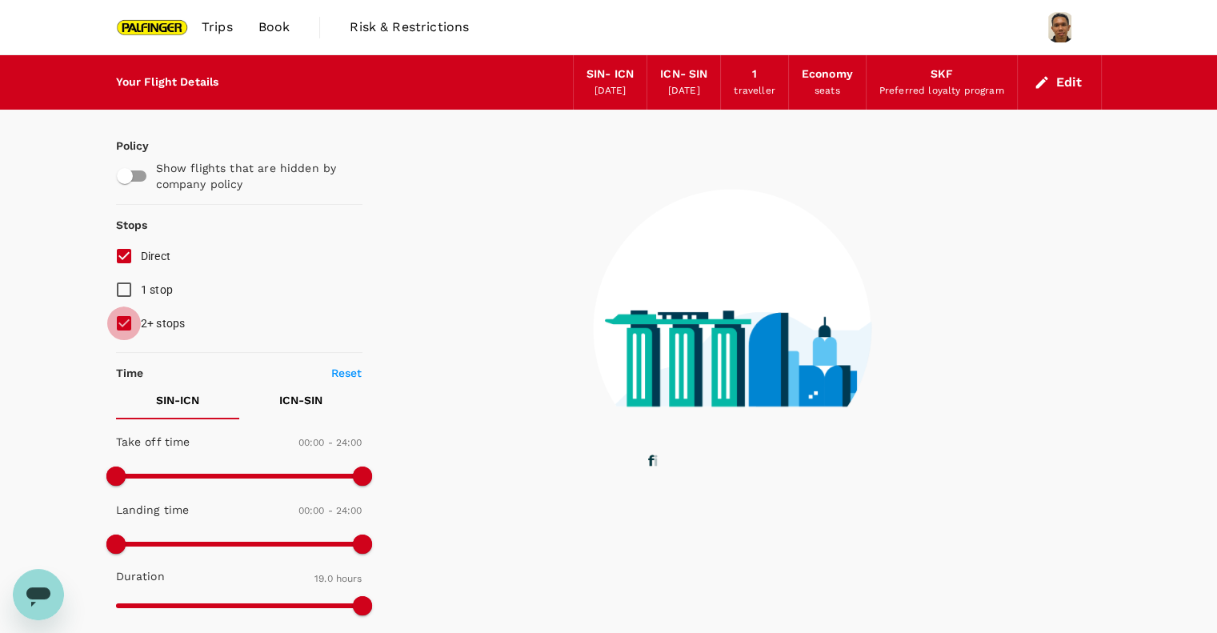
click at [114, 331] on input "2+ stops" at bounding box center [124, 324] width 34 height 34
checkbox input "false"
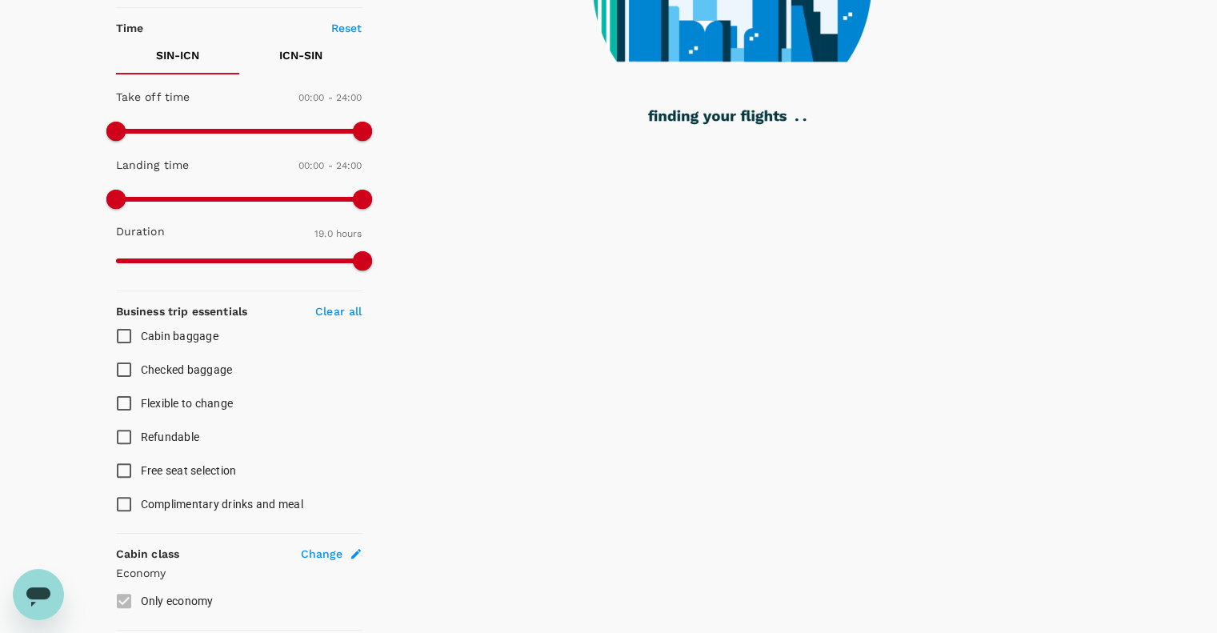
scroll to position [378, 0]
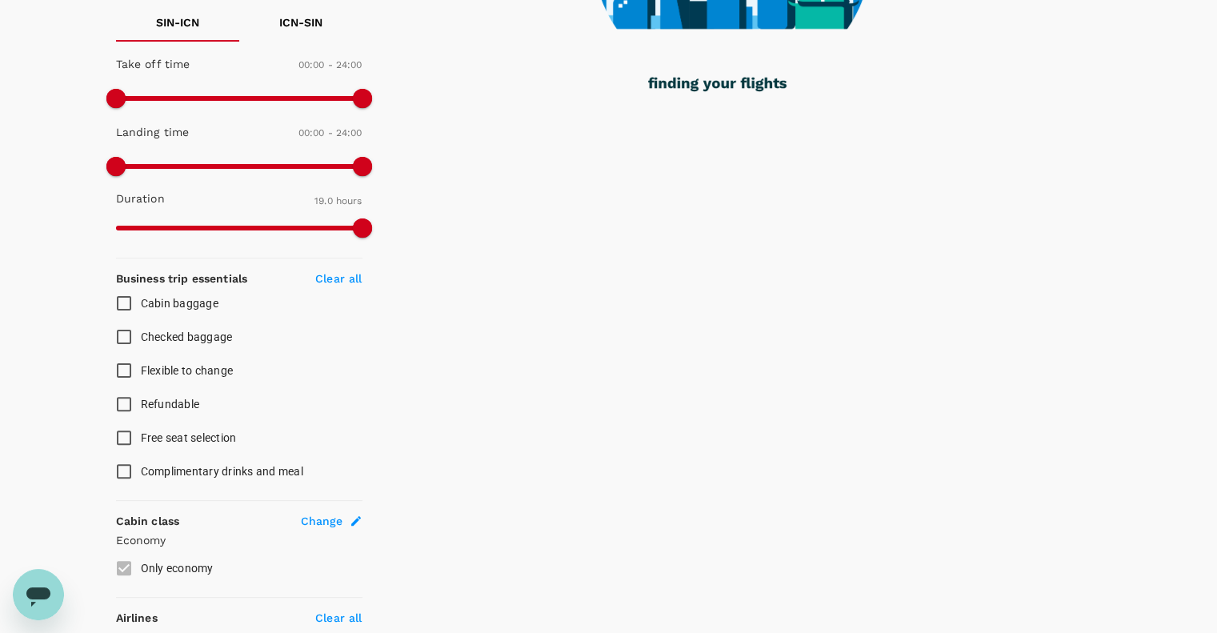
click at [117, 332] on input "Checked baggage" at bounding box center [124, 337] width 34 height 34
checkbox input "true"
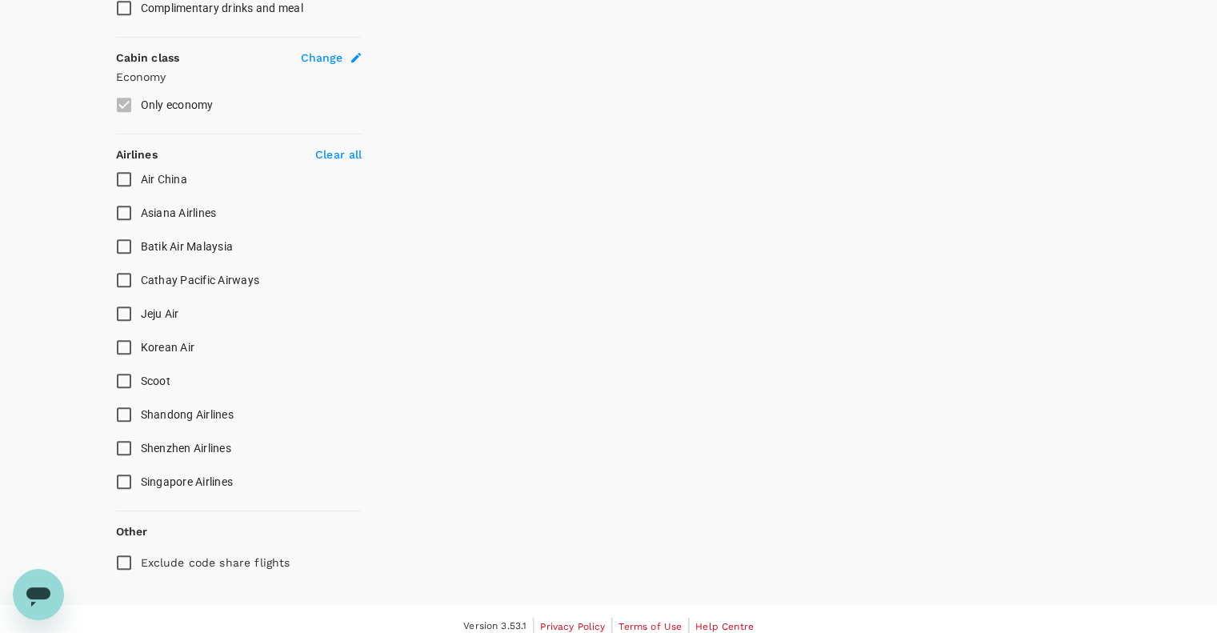
scroll to position [850, 0]
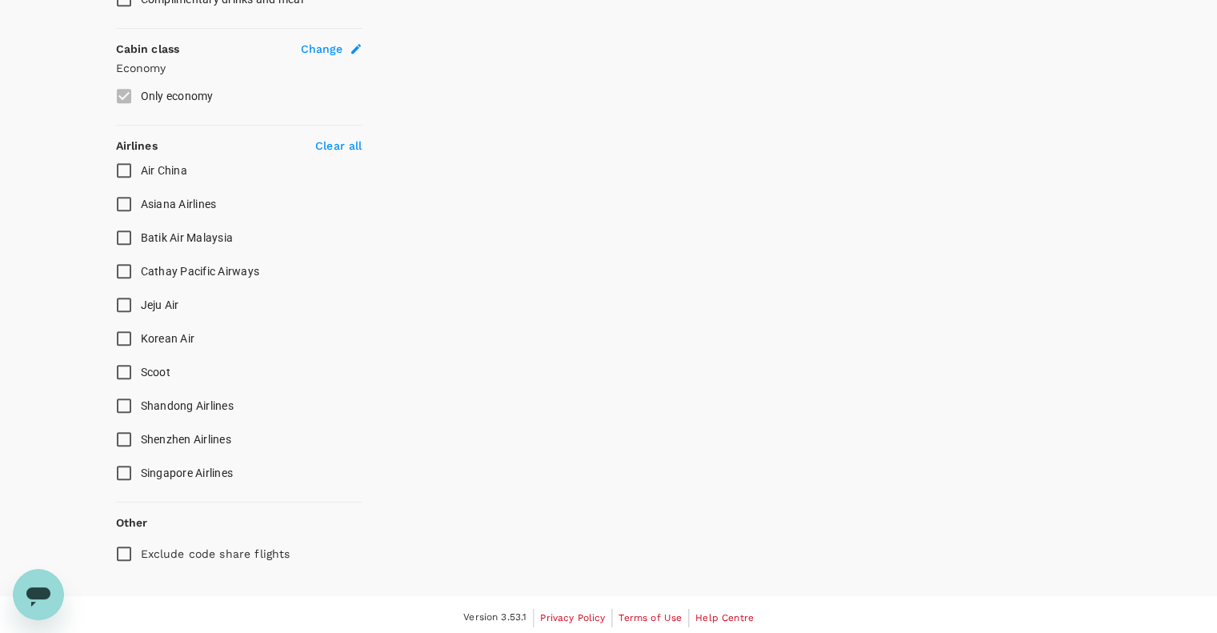
click at [128, 373] on input "Scoot" at bounding box center [124, 372] width 34 height 34
checkbox input "true"
type input "1595"
checkbox input "false"
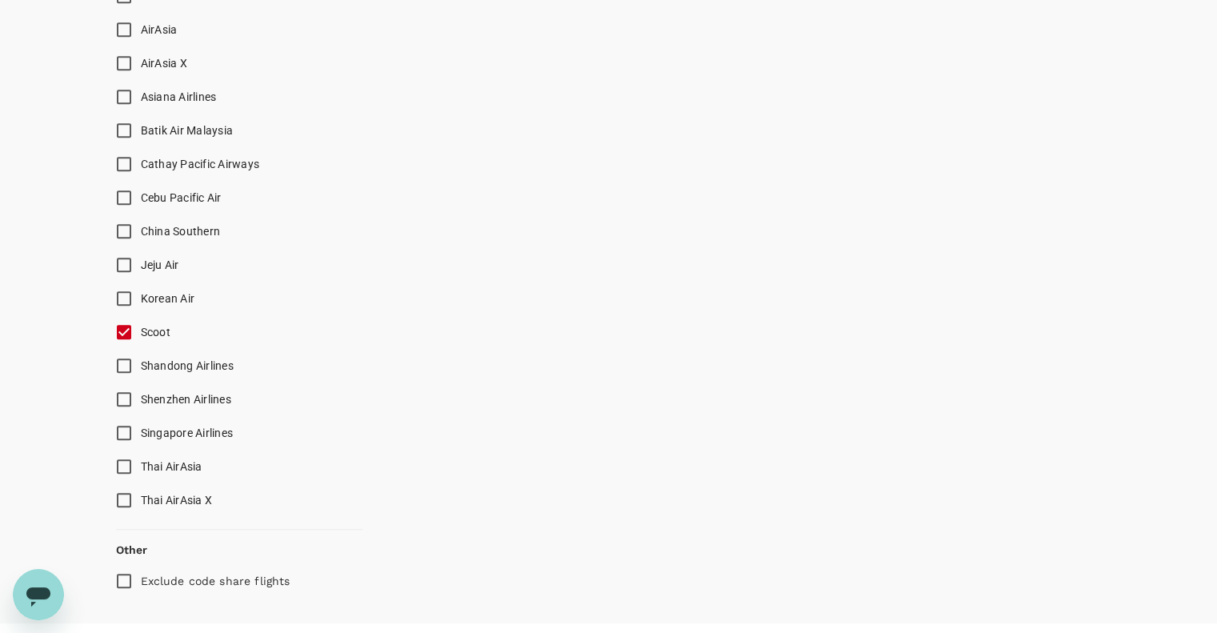
scroll to position [1024, 0]
click at [130, 426] on input "Singapore Airlines" at bounding box center [124, 433] width 34 height 34
checkbox input "true"
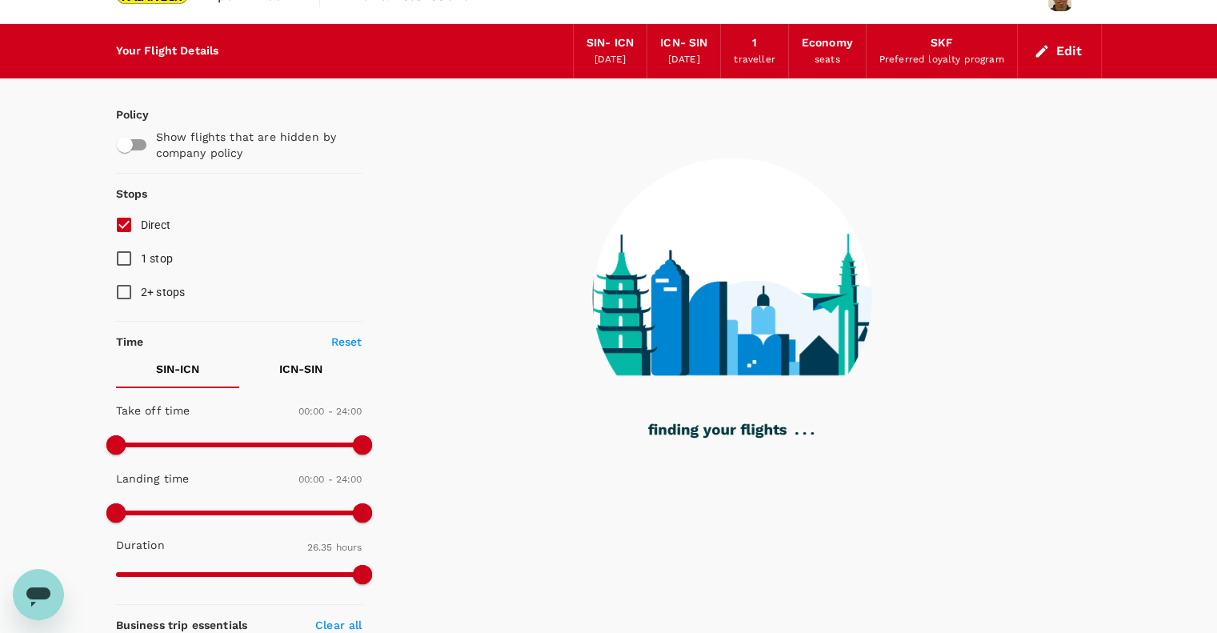
scroll to position [0, 0]
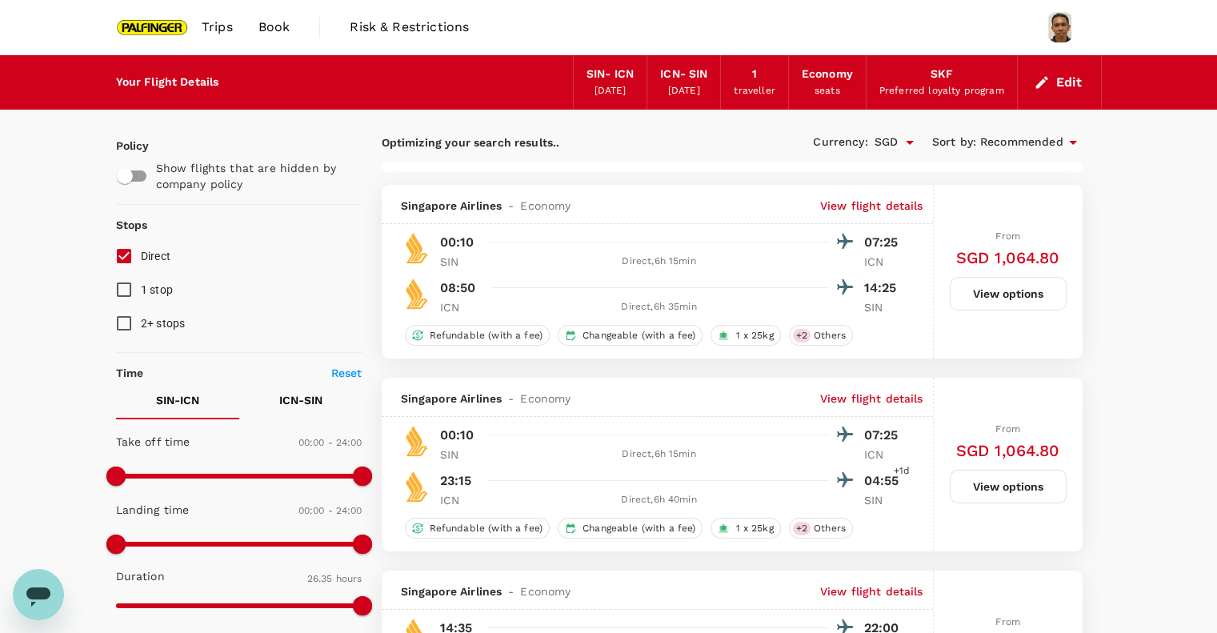
checkbox input "false"
checkbox input "true"
checkbox input "false"
checkbox input "true"
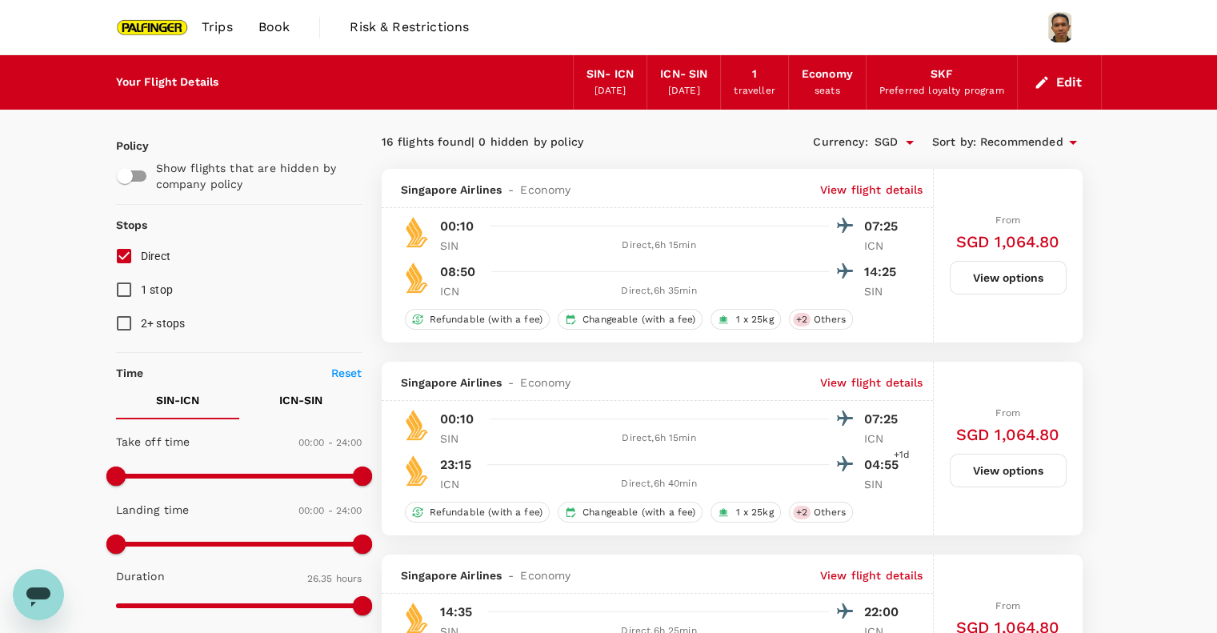
click at [826, 187] on p "View flight details" at bounding box center [871, 190] width 103 height 16
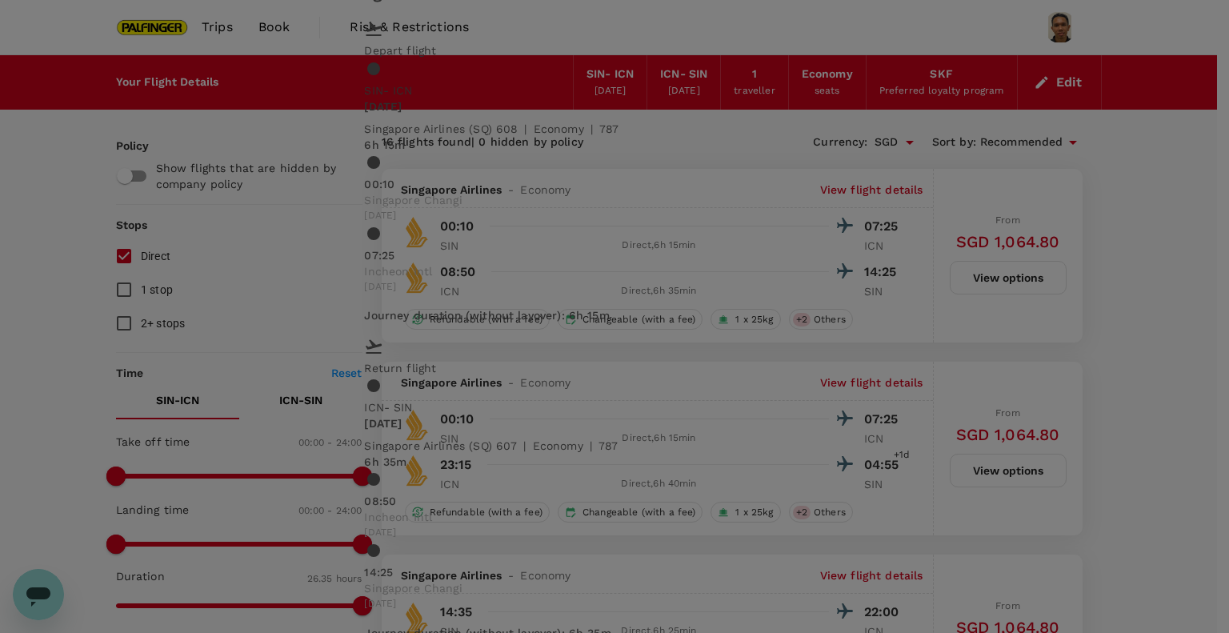
click at [1132, 185] on div "Flight details Depart flight SIN - ICN [DATE] Singapore Airlines (SQ) 608 | eco…" at bounding box center [614, 316] width 1229 height 633
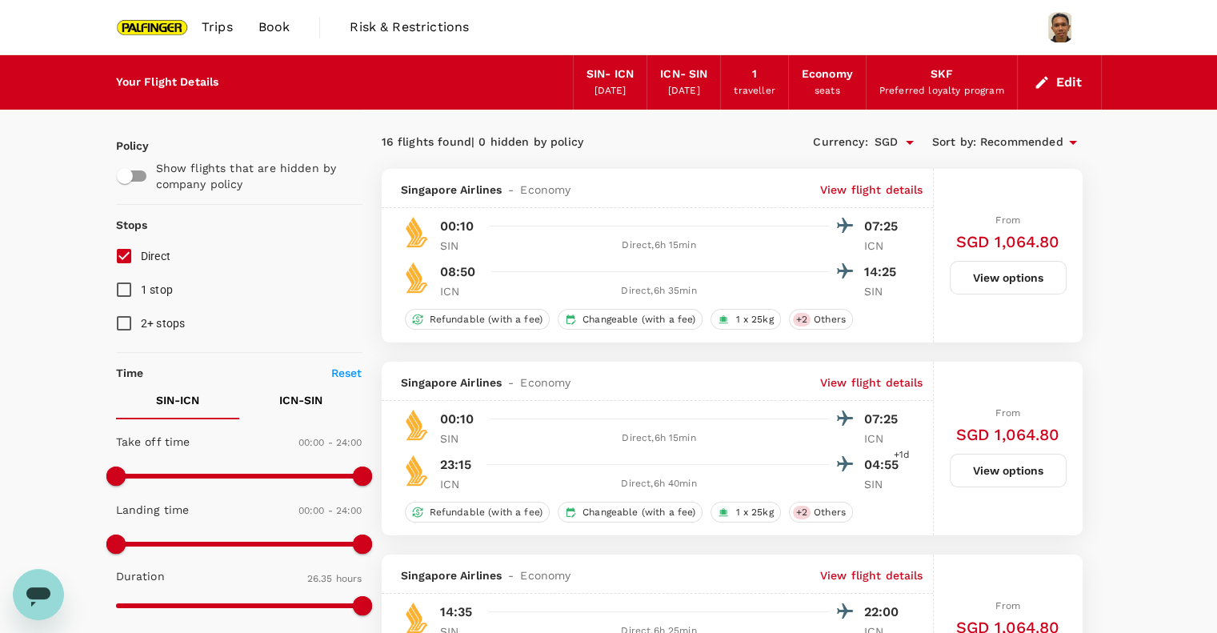
click at [150, 28] on img at bounding box center [153, 27] width 74 height 35
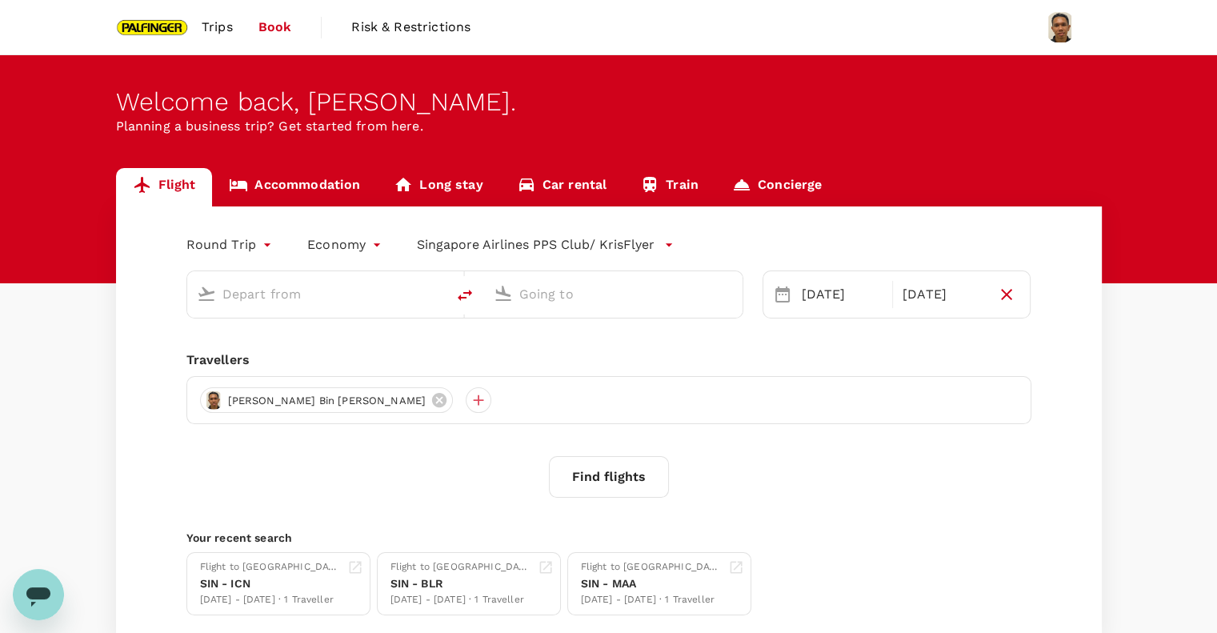
type input "Singapore Changi (SIN)"
type input "Incheon Intl (ICN)"
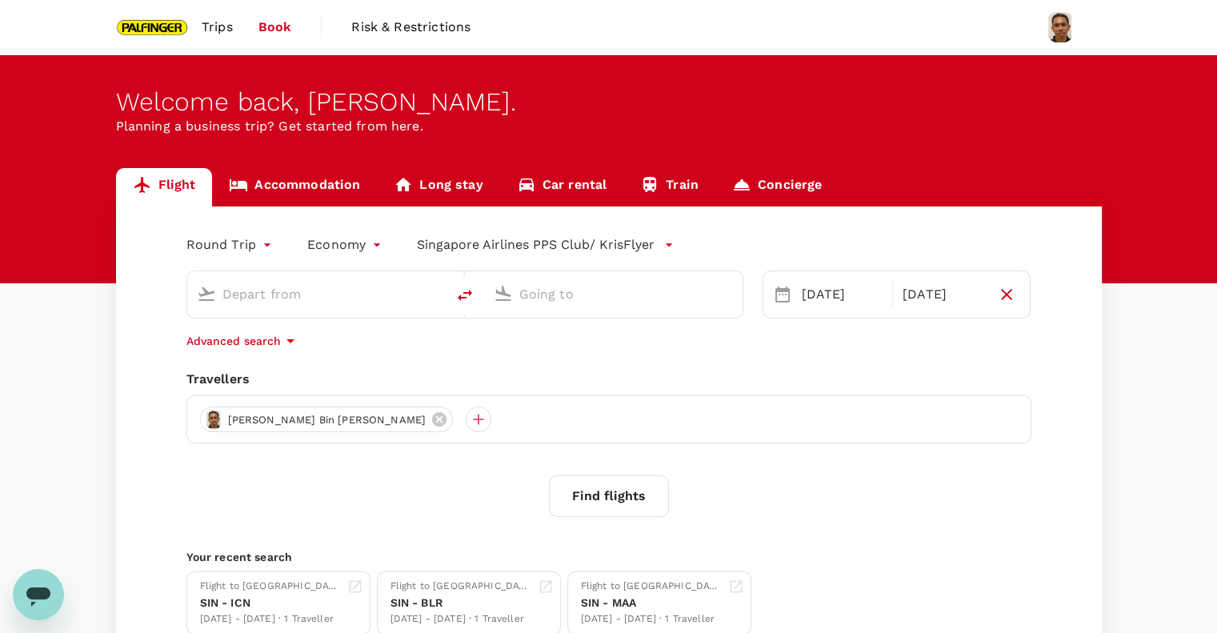
type input "Singapore Changi (SIN)"
type input "Incheon Intl (ICN)"
